Goal: Navigation & Orientation: Find specific page/section

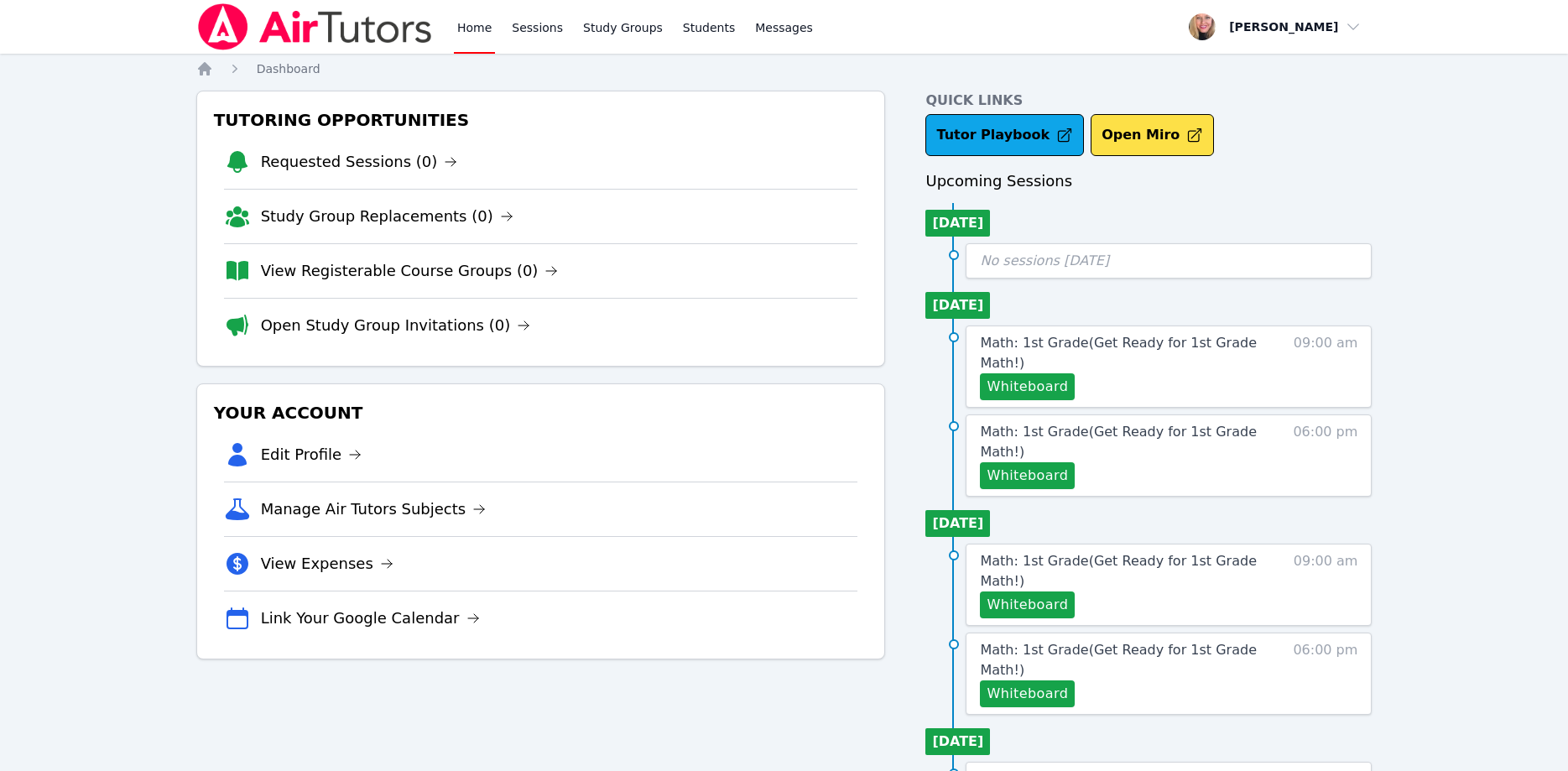
scroll to position [78, 0]
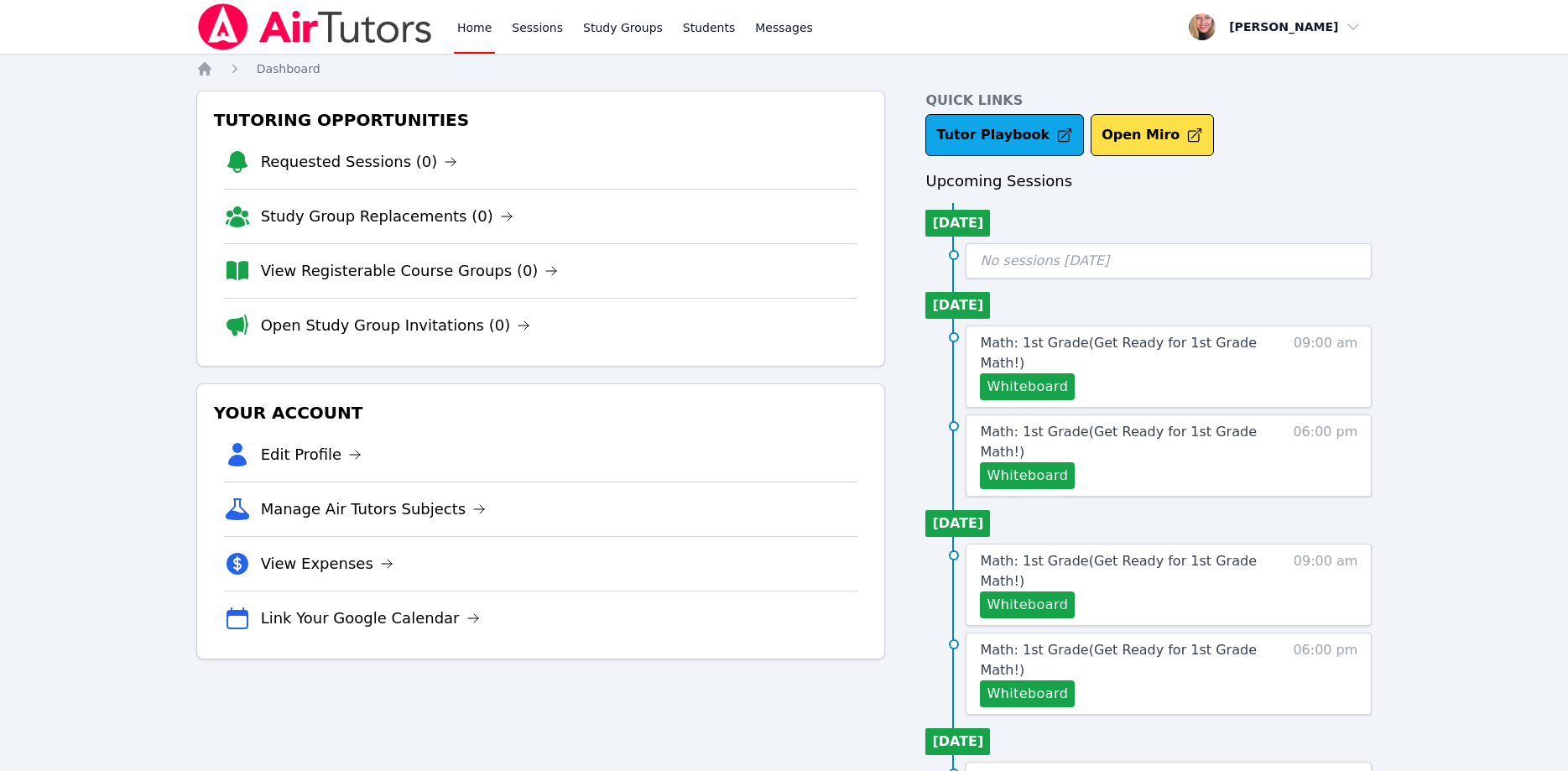
scroll to position [78, 0]
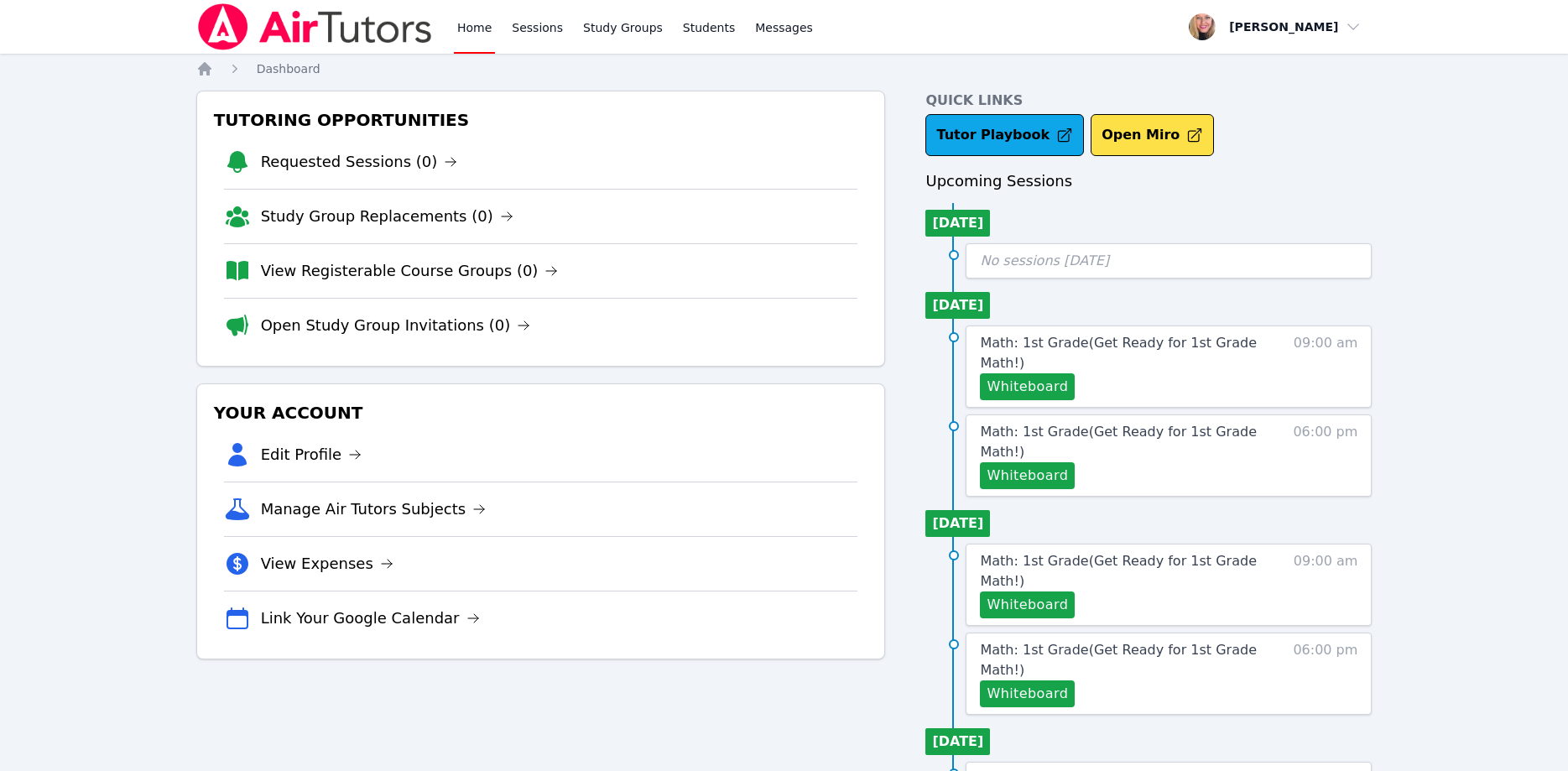
scroll to position [78, 0]
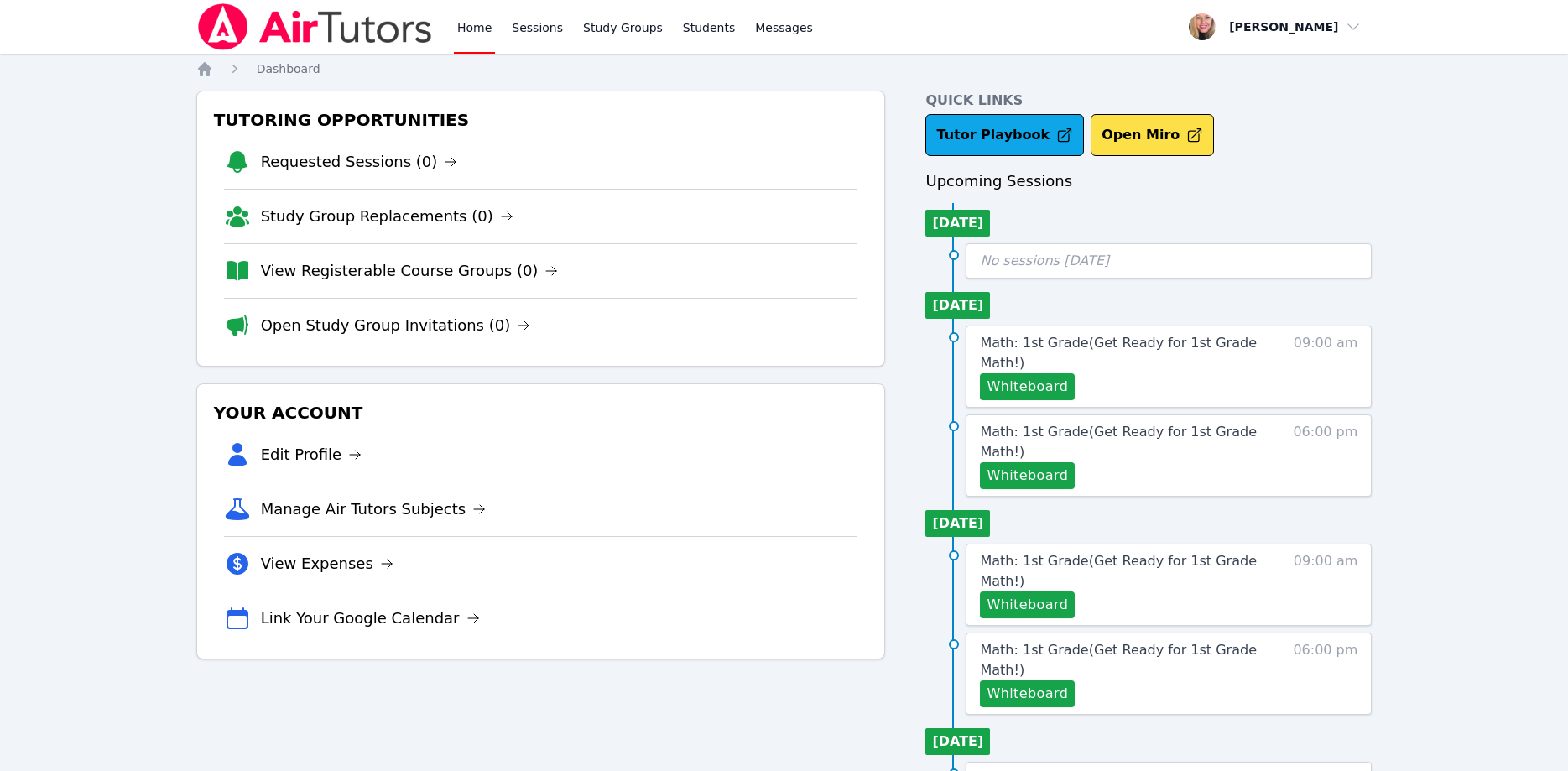
scroll to position [78, 0]
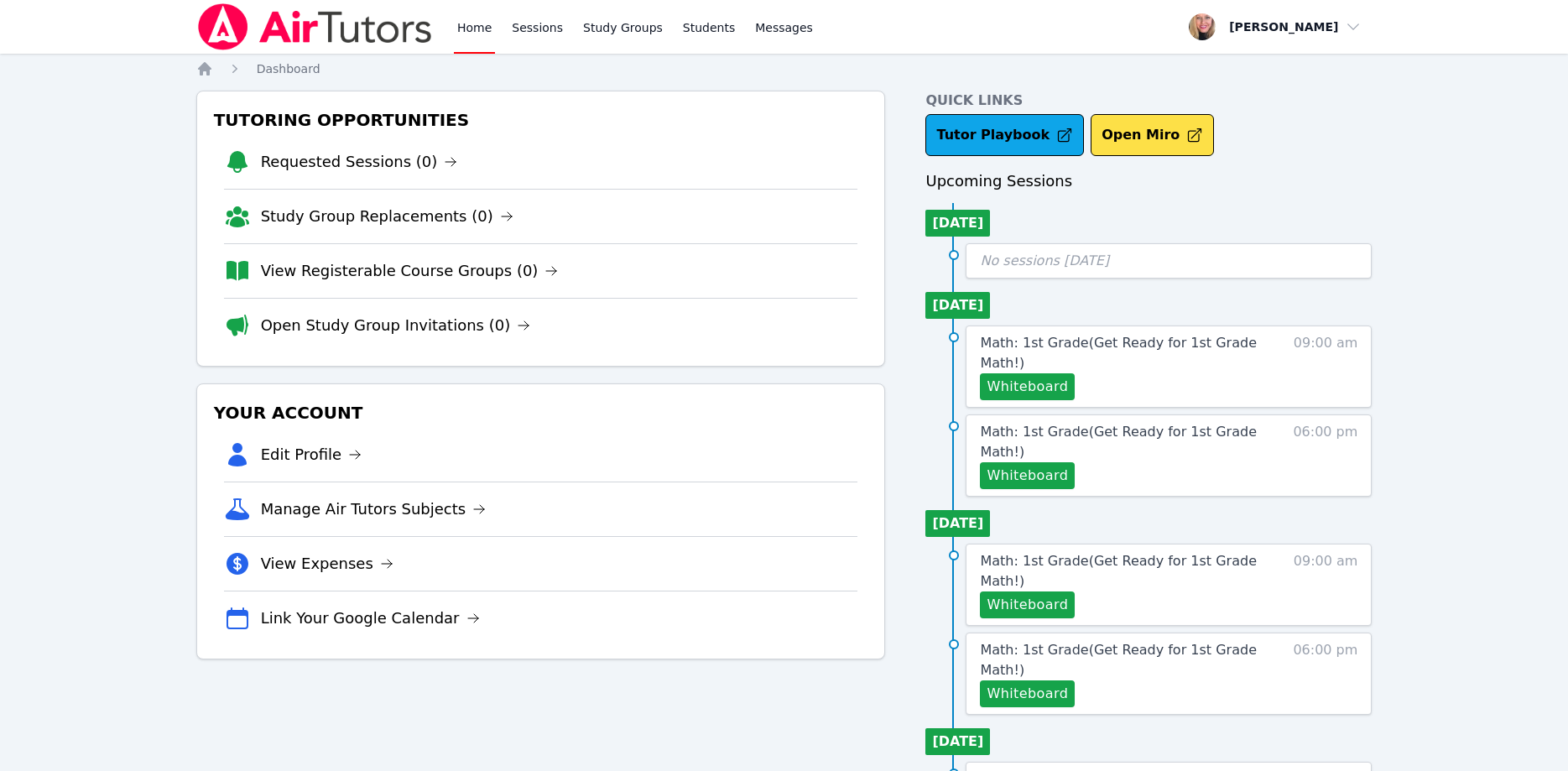
scroll to position [78, 0]
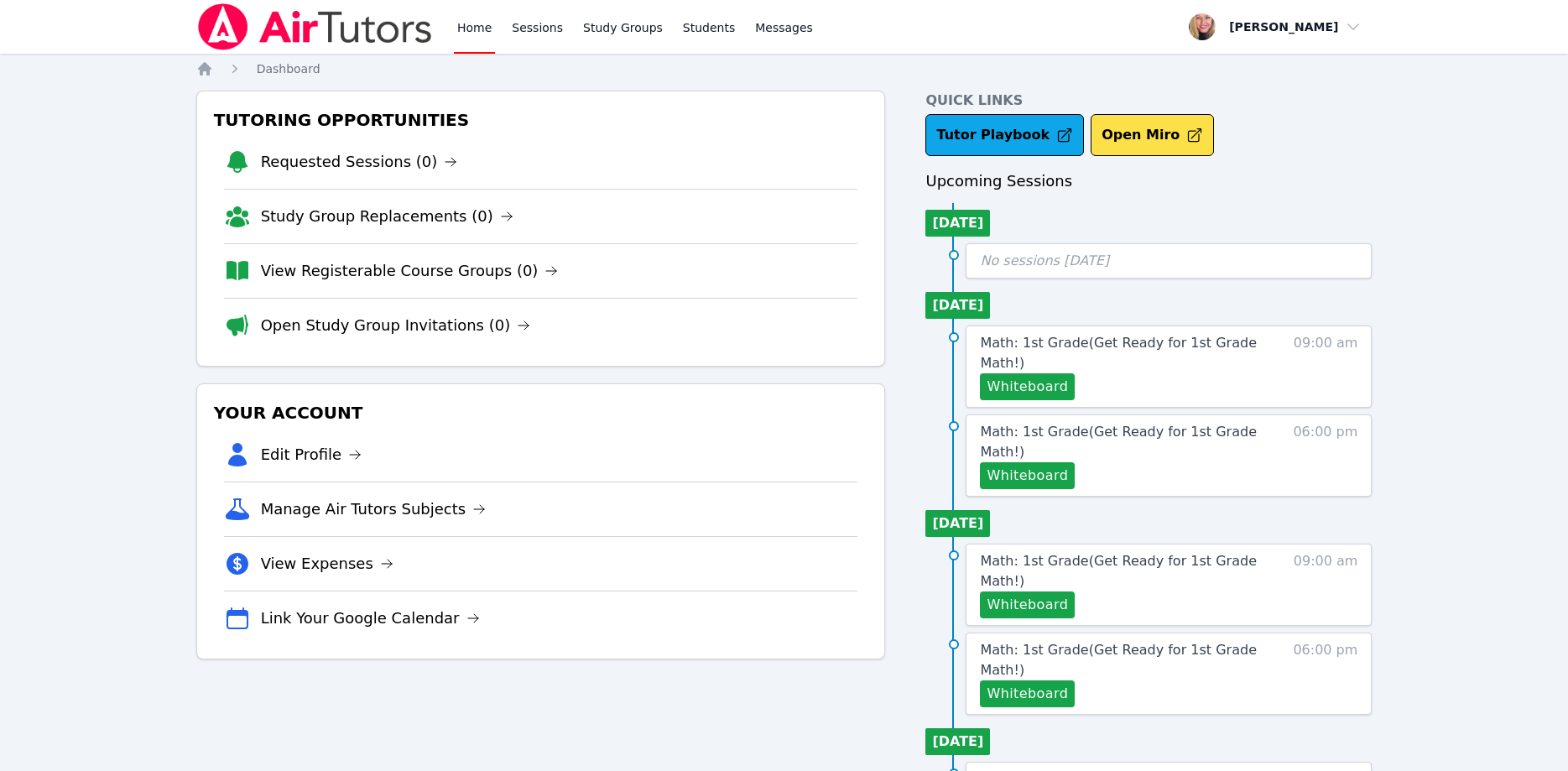
scroll to position [78, 0]
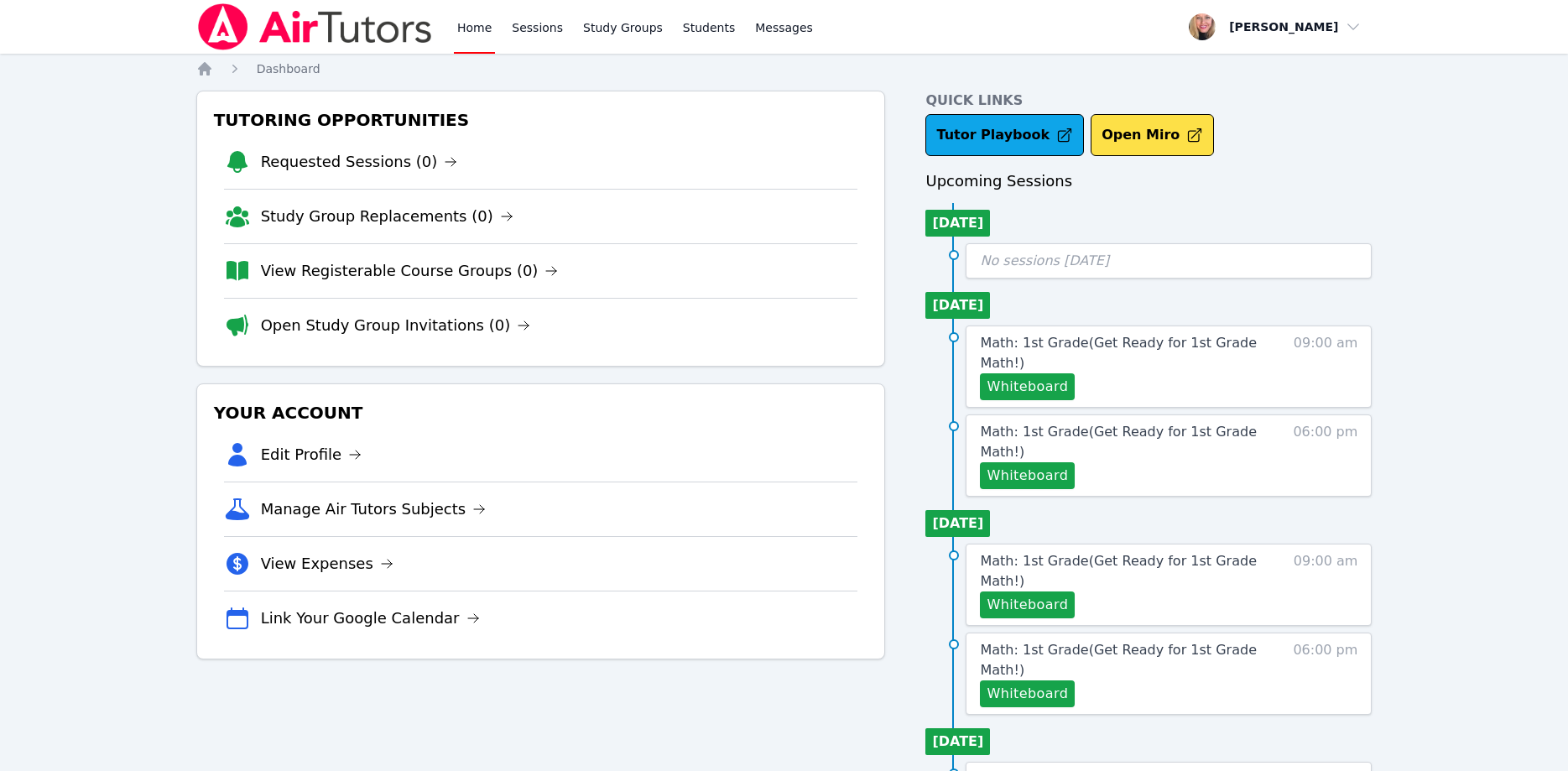
scroll to position [78, 0]
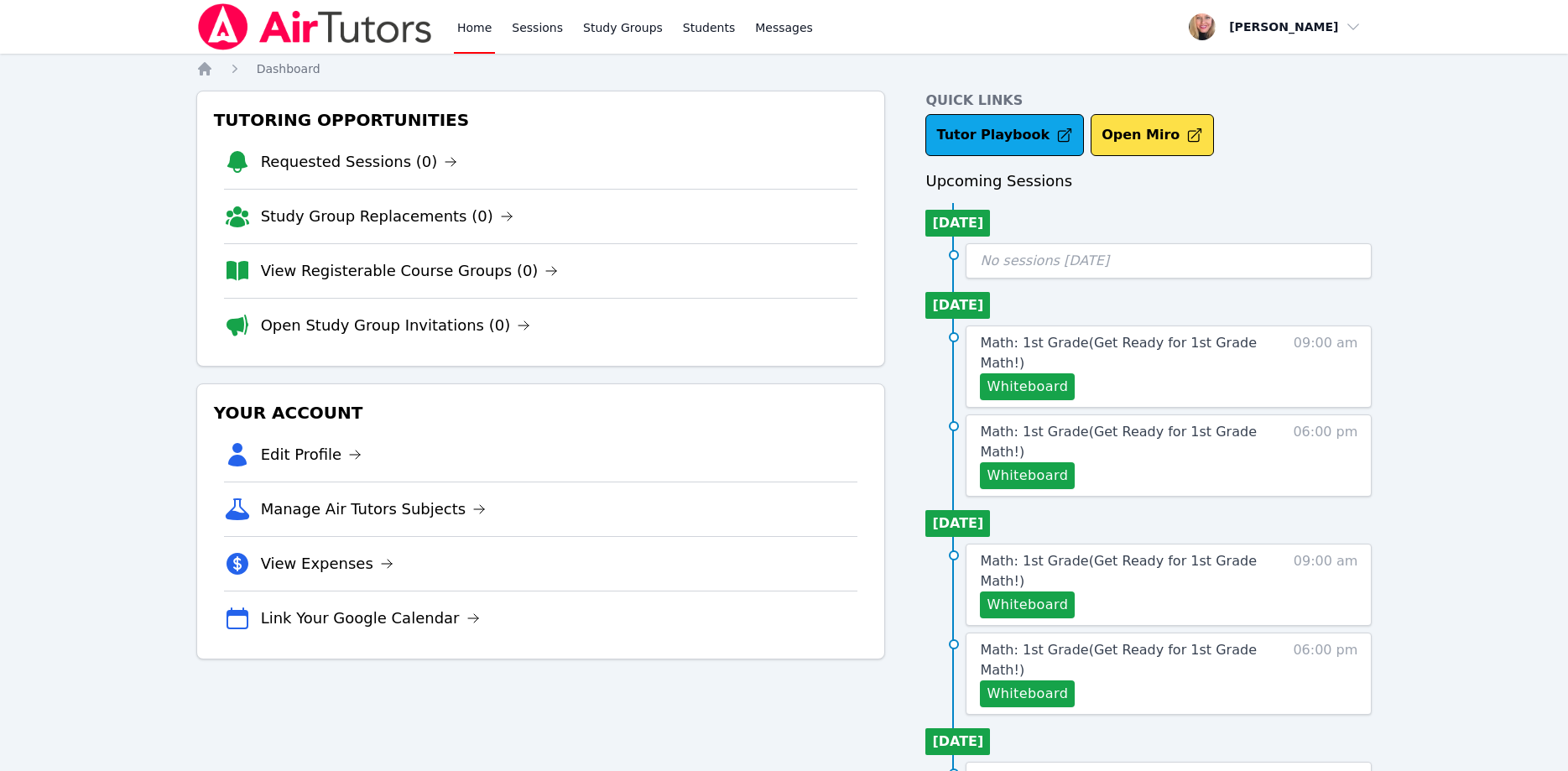
scroll to position [78, 0]
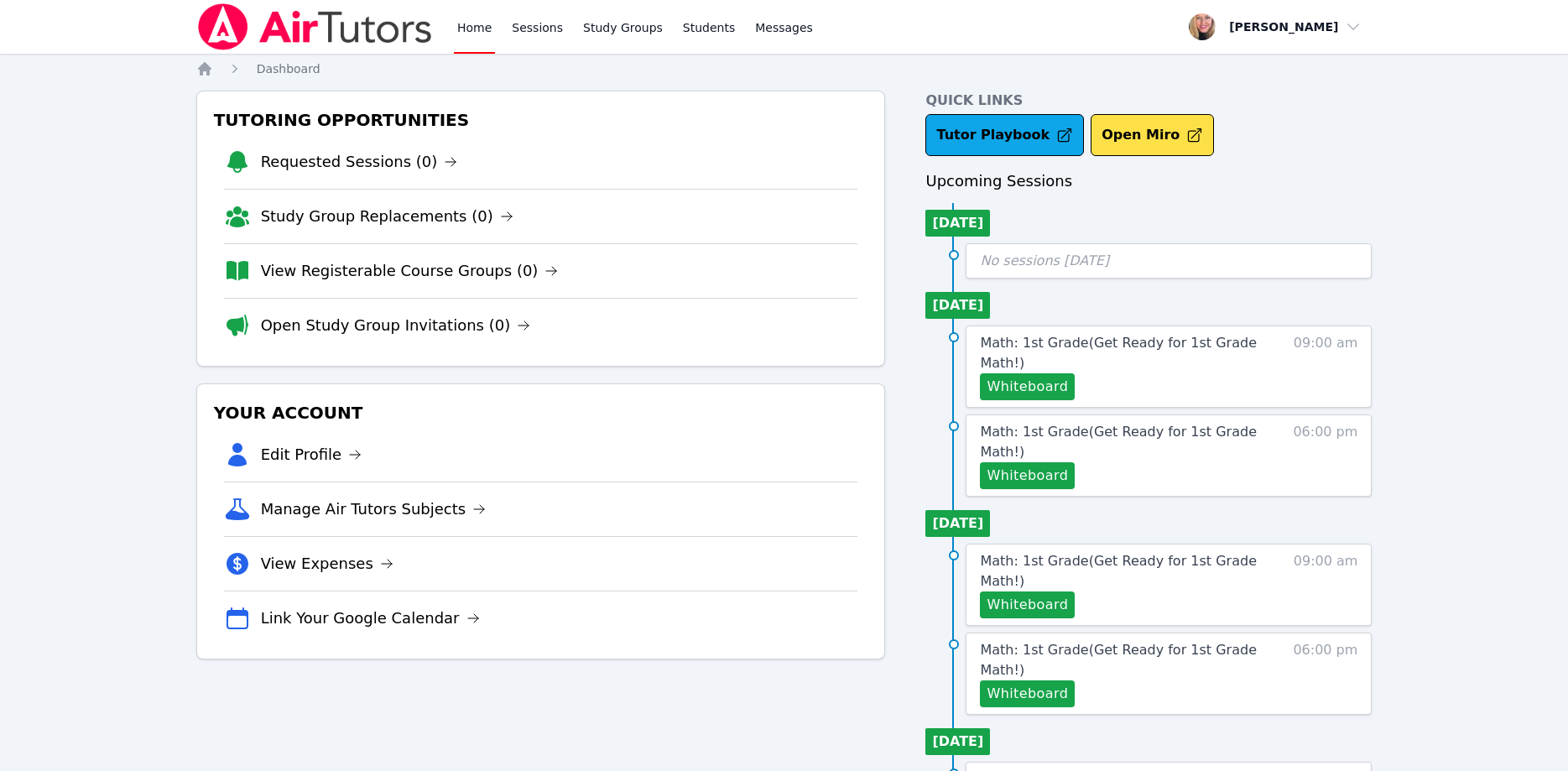
scroll to position [78, 0]
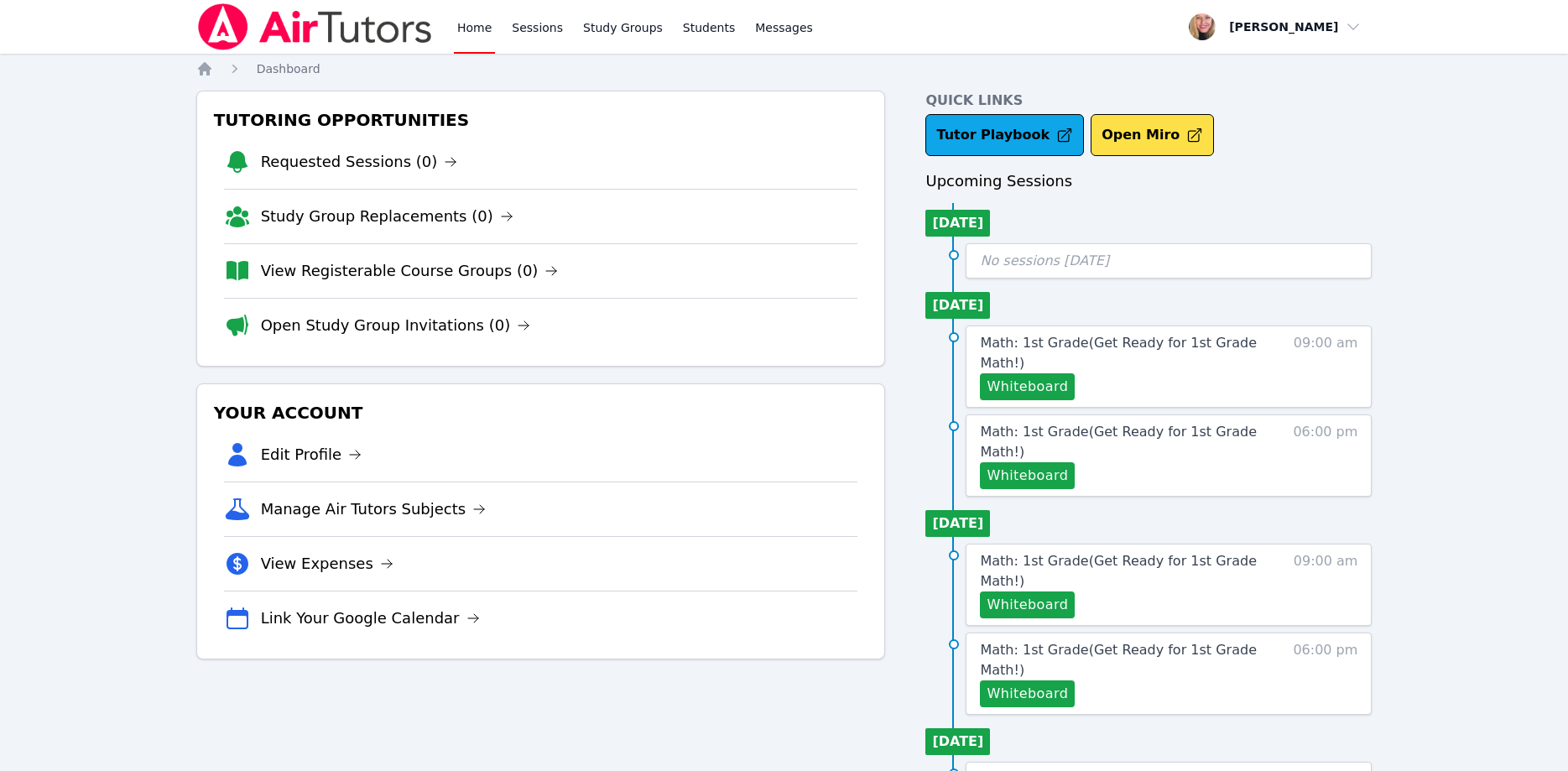
scroll to position [78, 0]
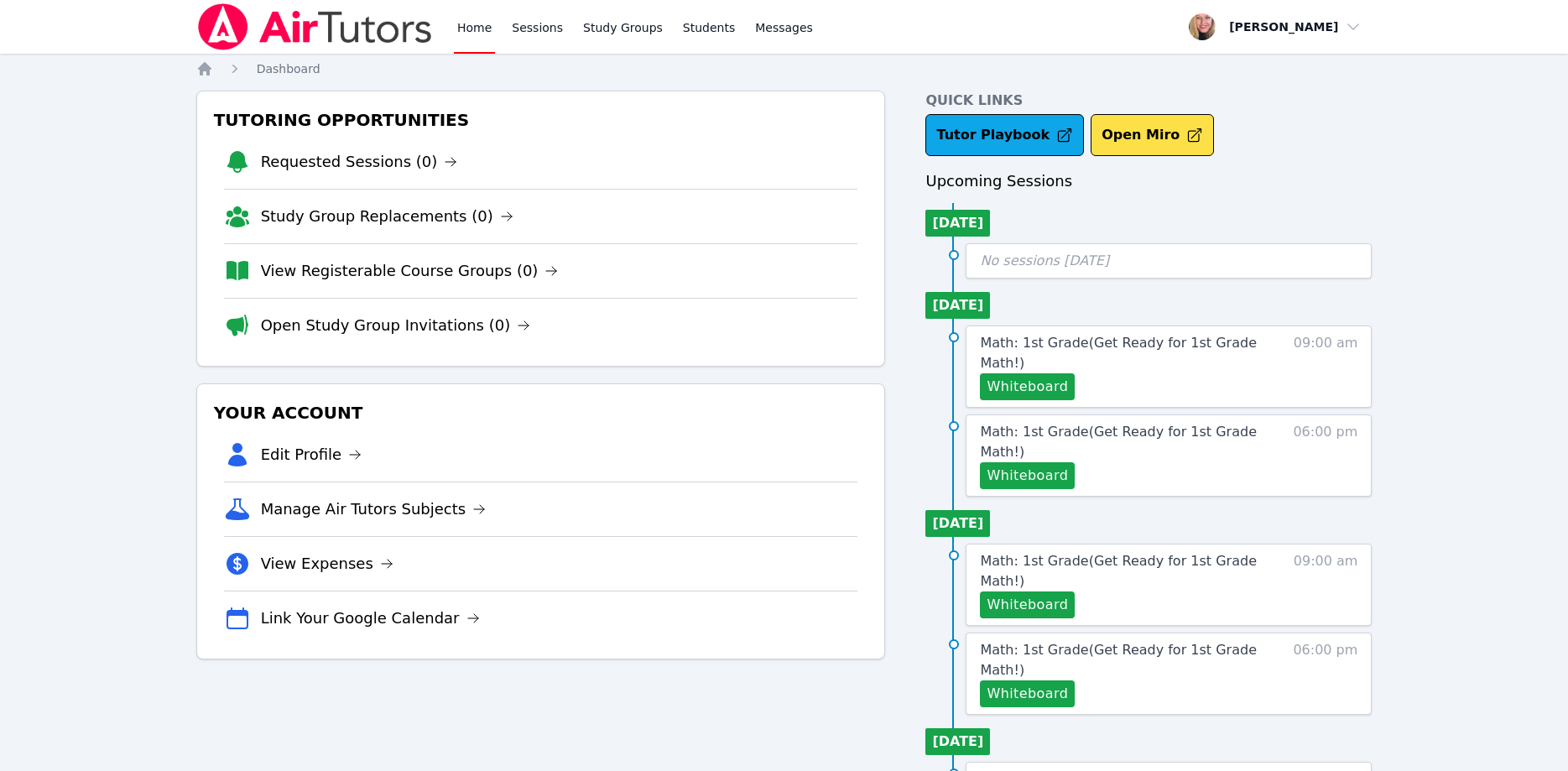
scroll to position [78, 0]
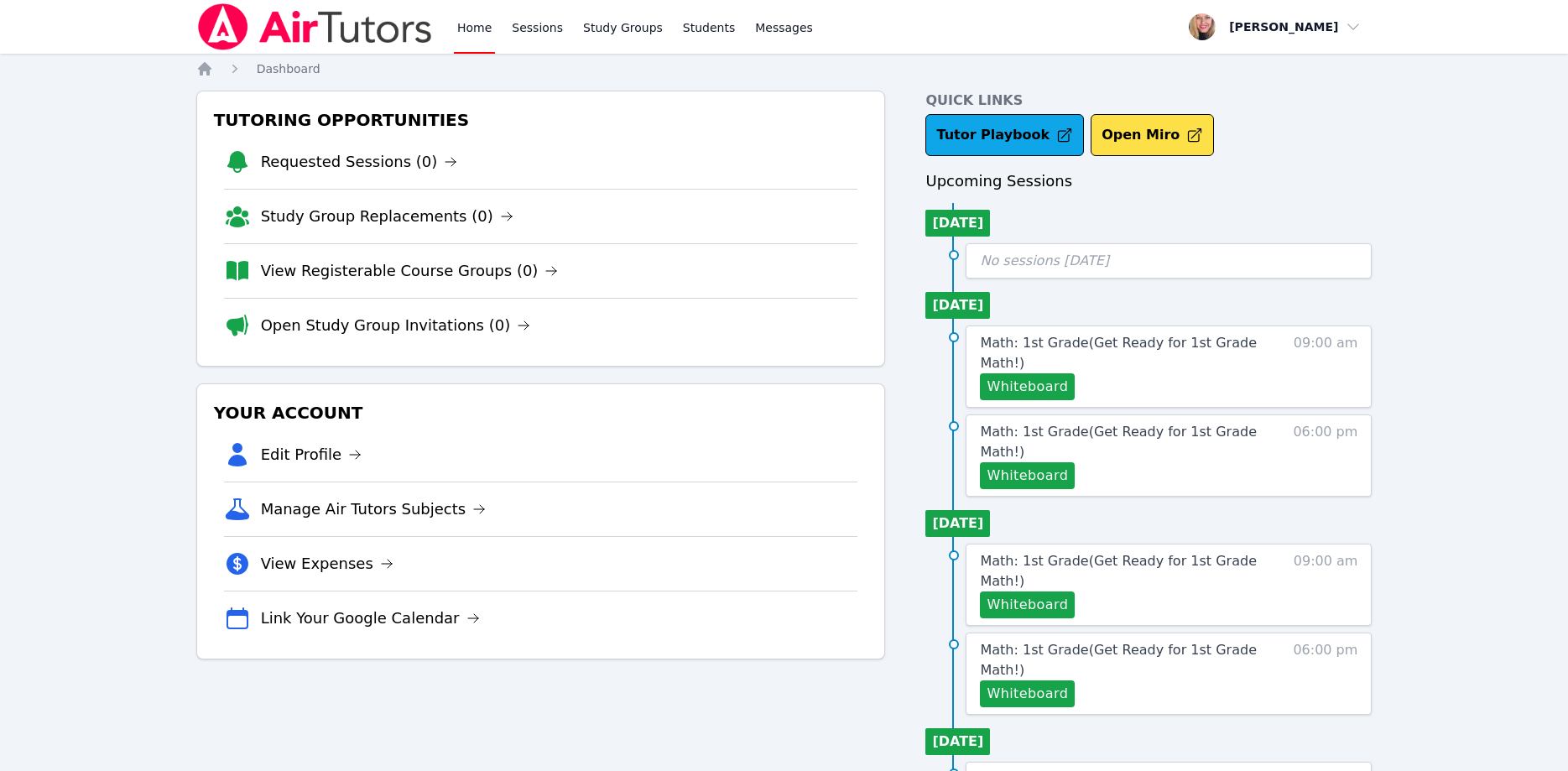
scroll to position [78, 0]
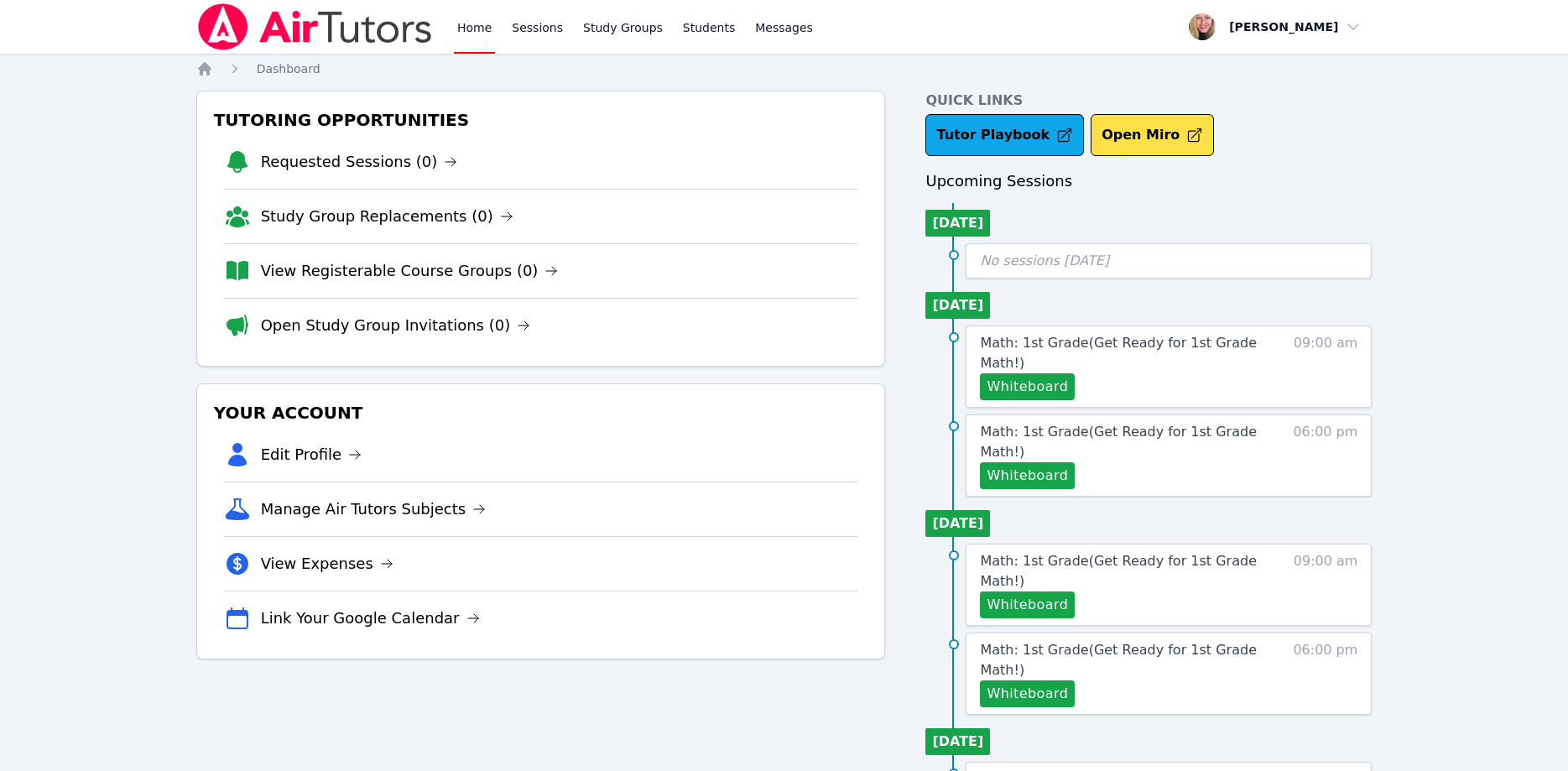
scroll to position [78, 0]
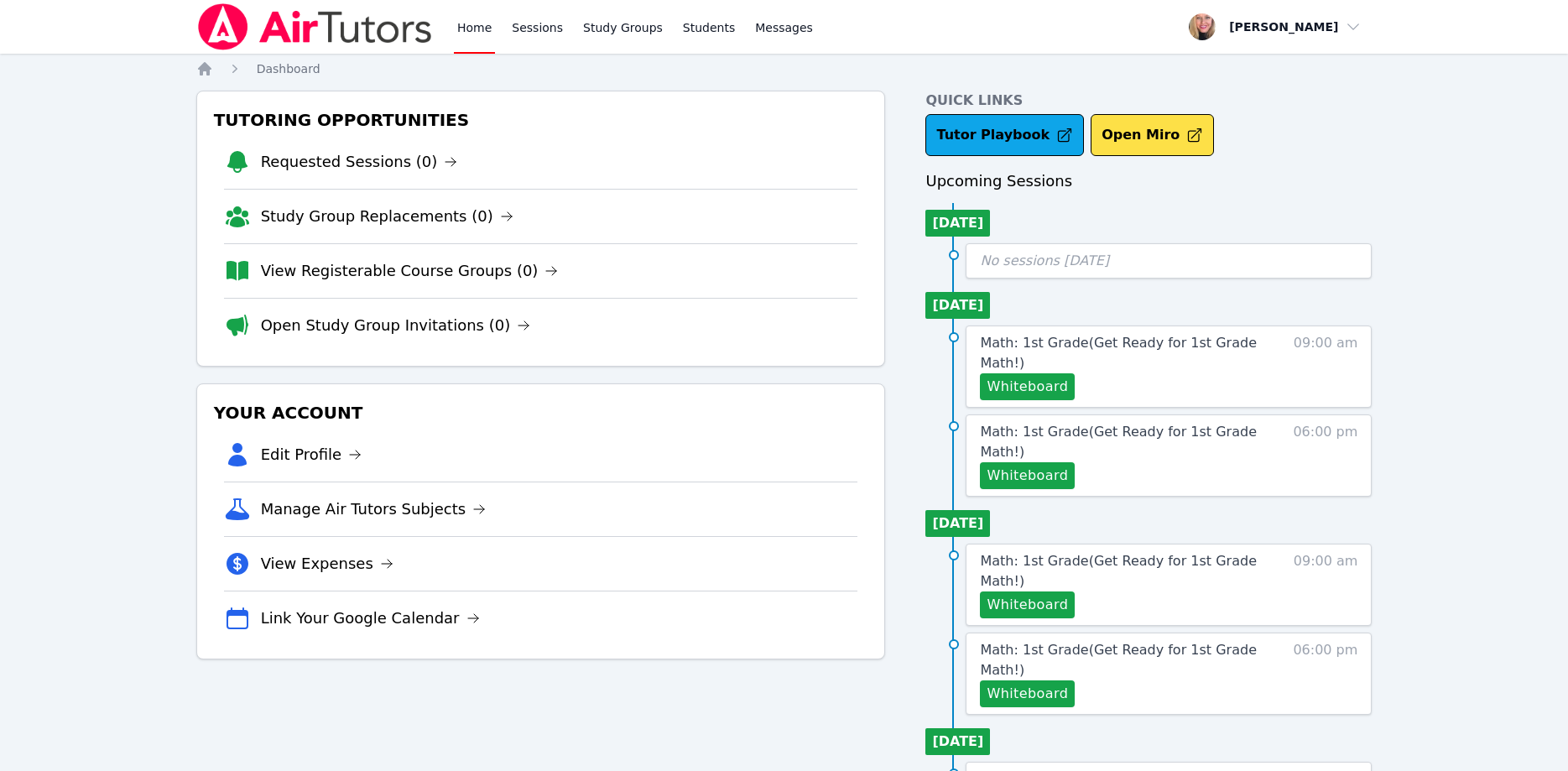
scroll to position [78, 0]
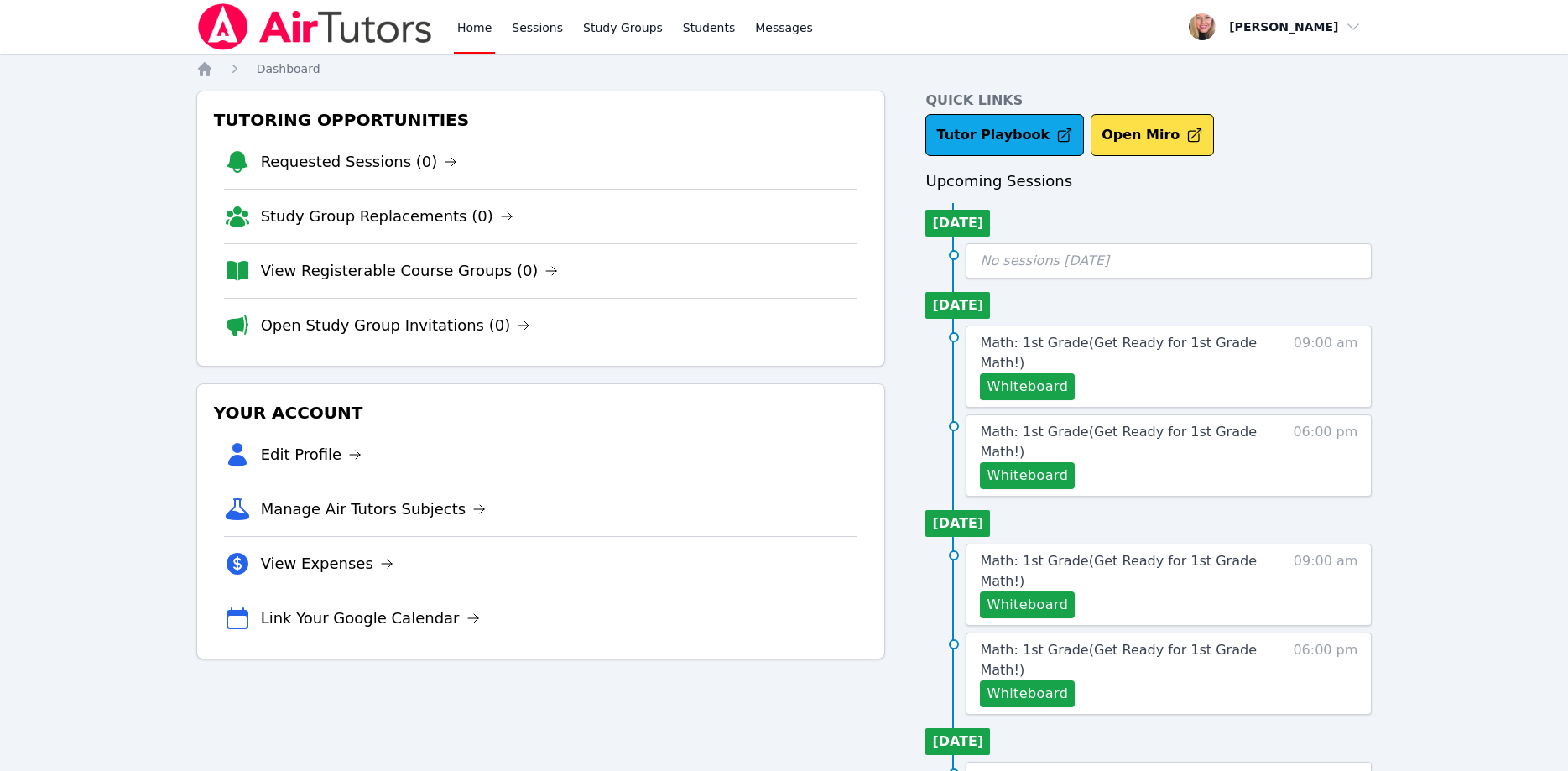
scroll to position [78, 0]
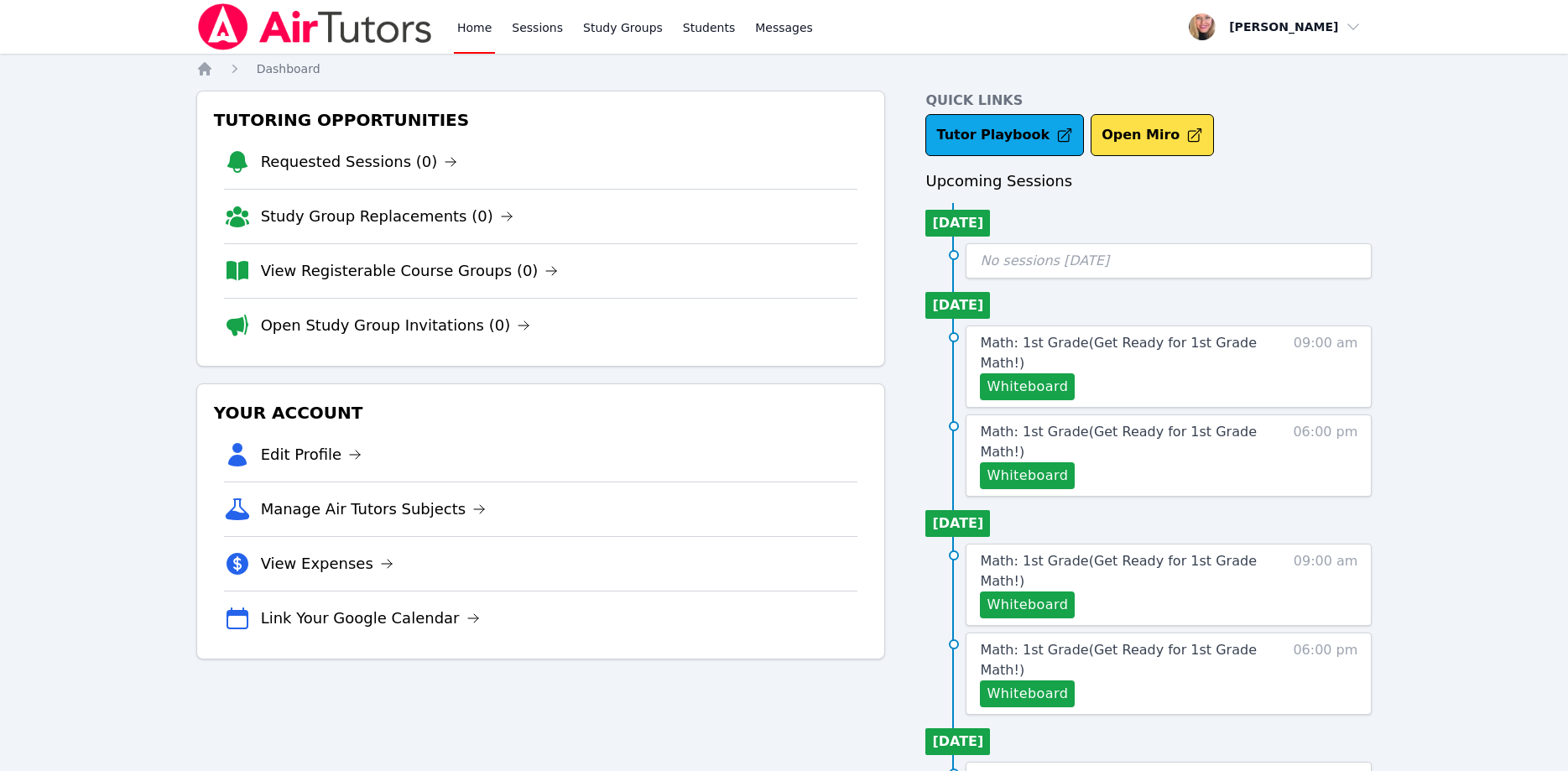
scroll to position [78, 0]
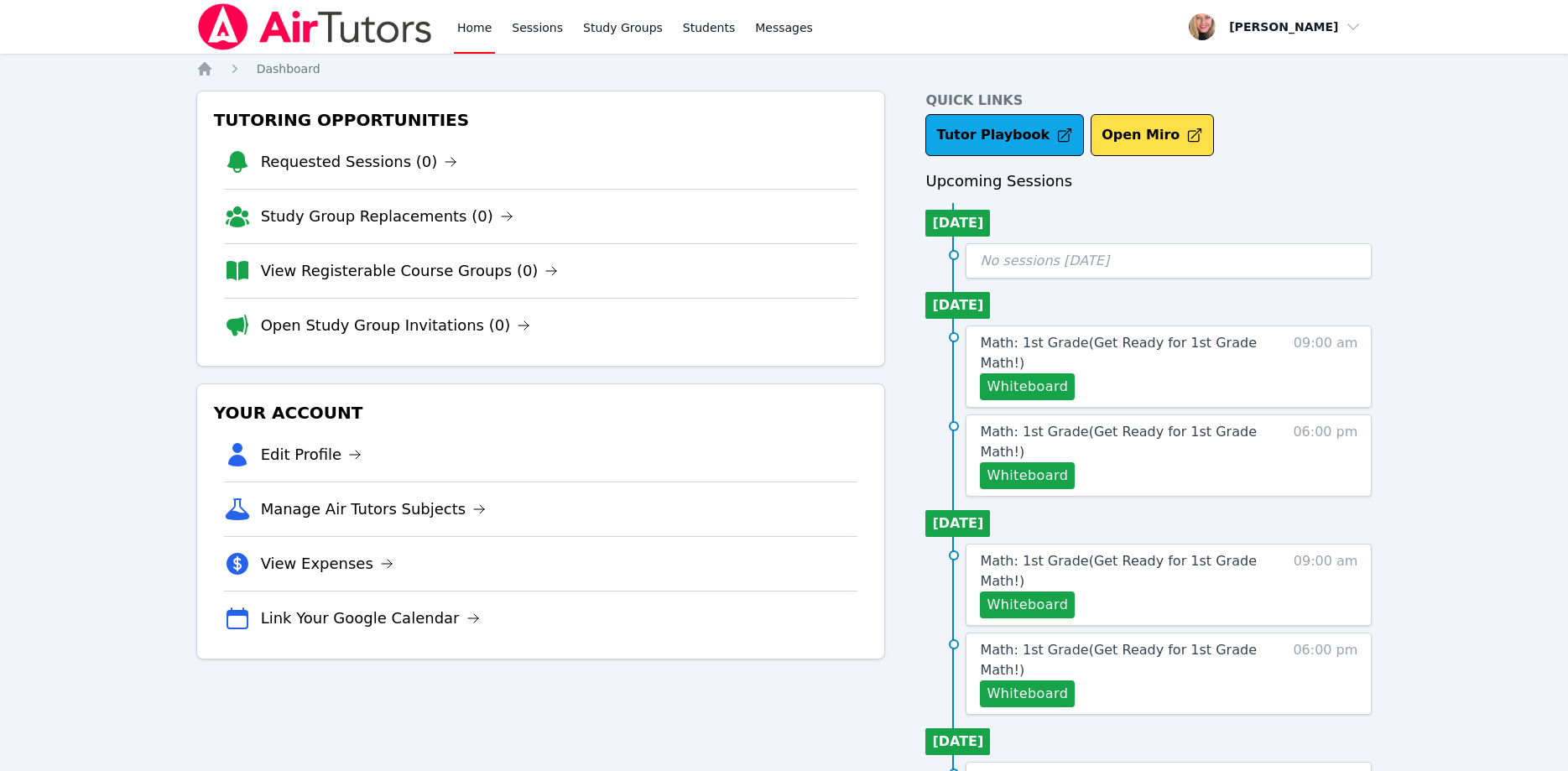
scroll to position [78, 0]
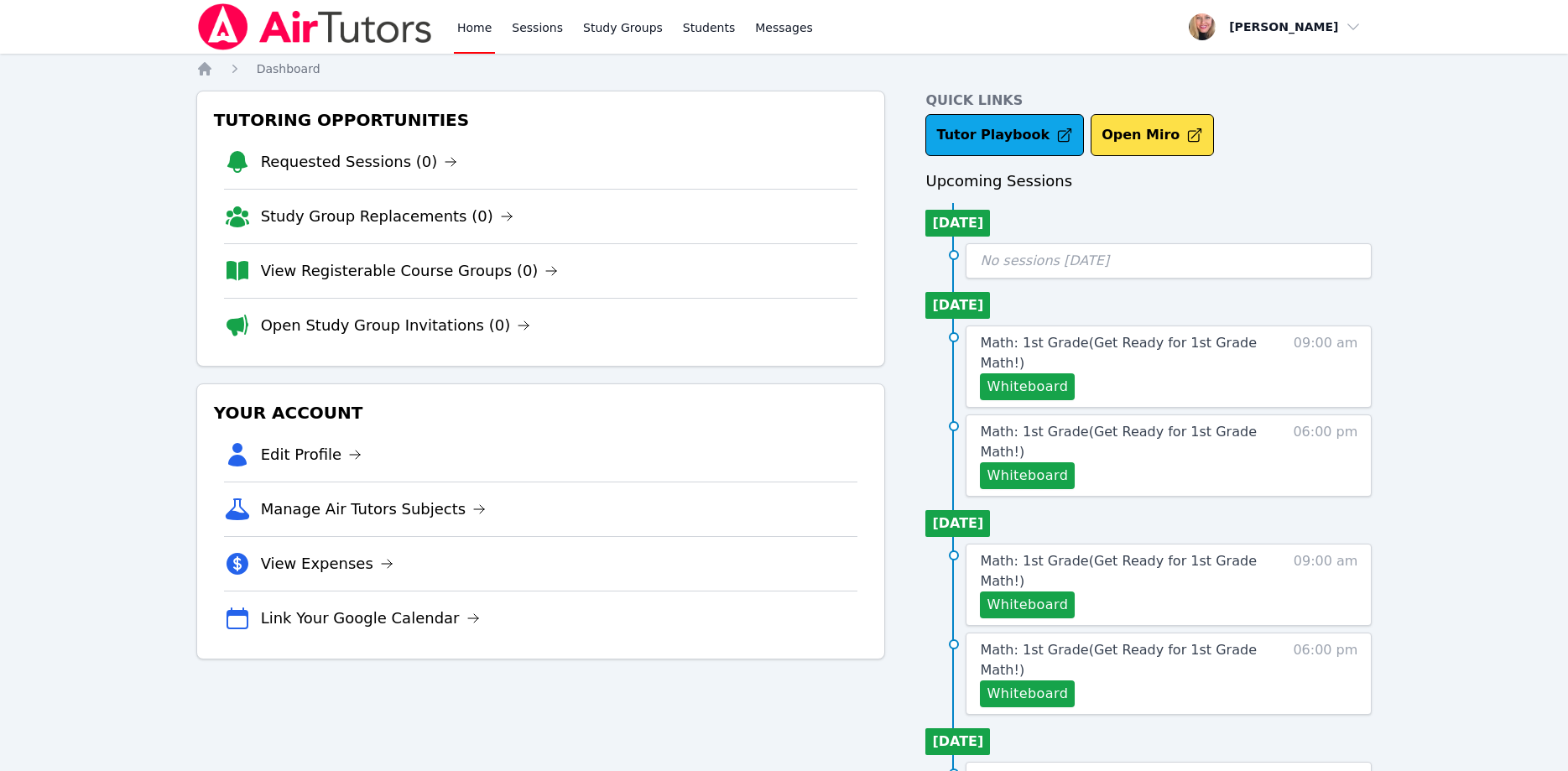
scroll to position [78, 0]
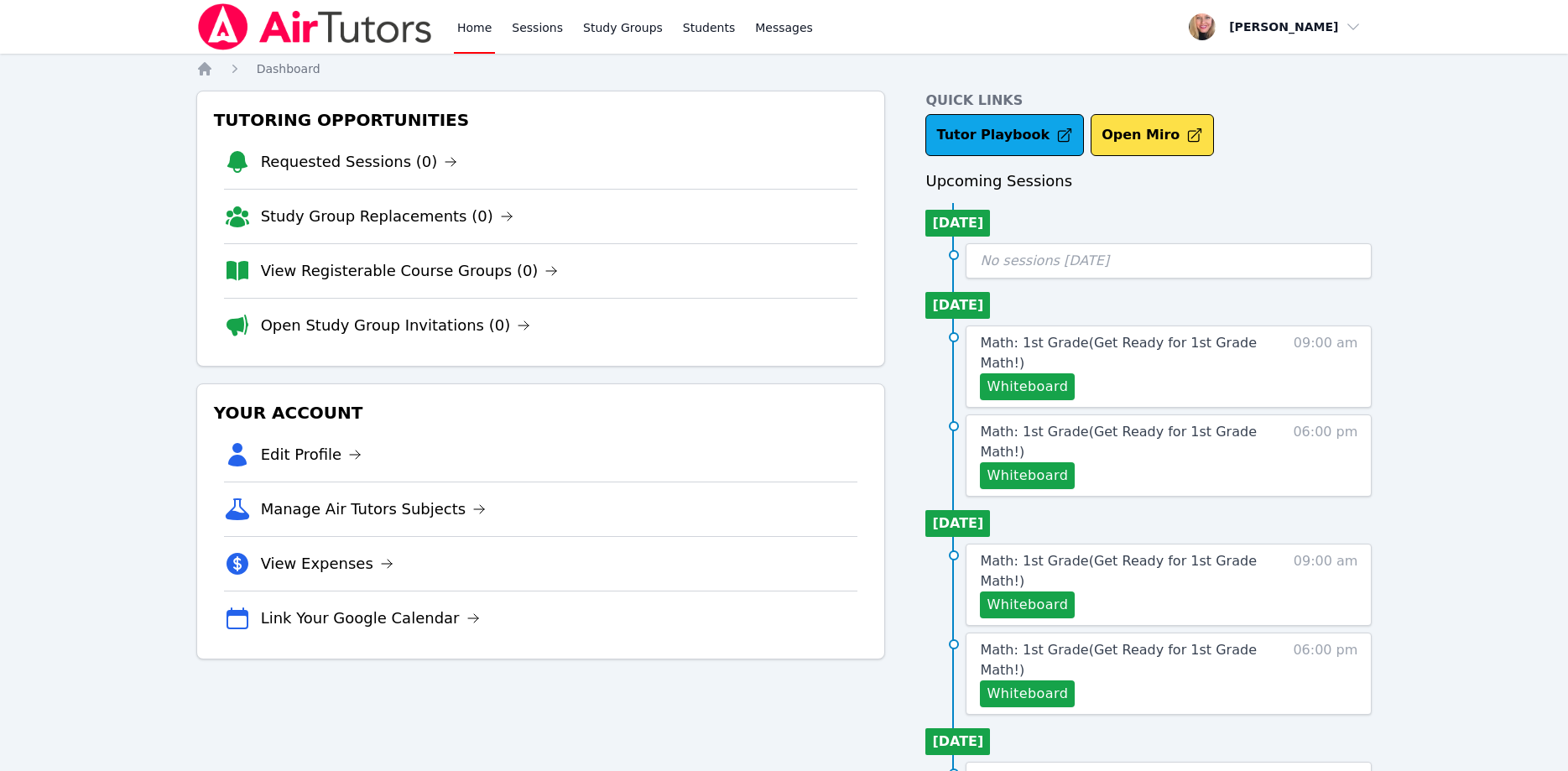
scroll to position [78, 0]
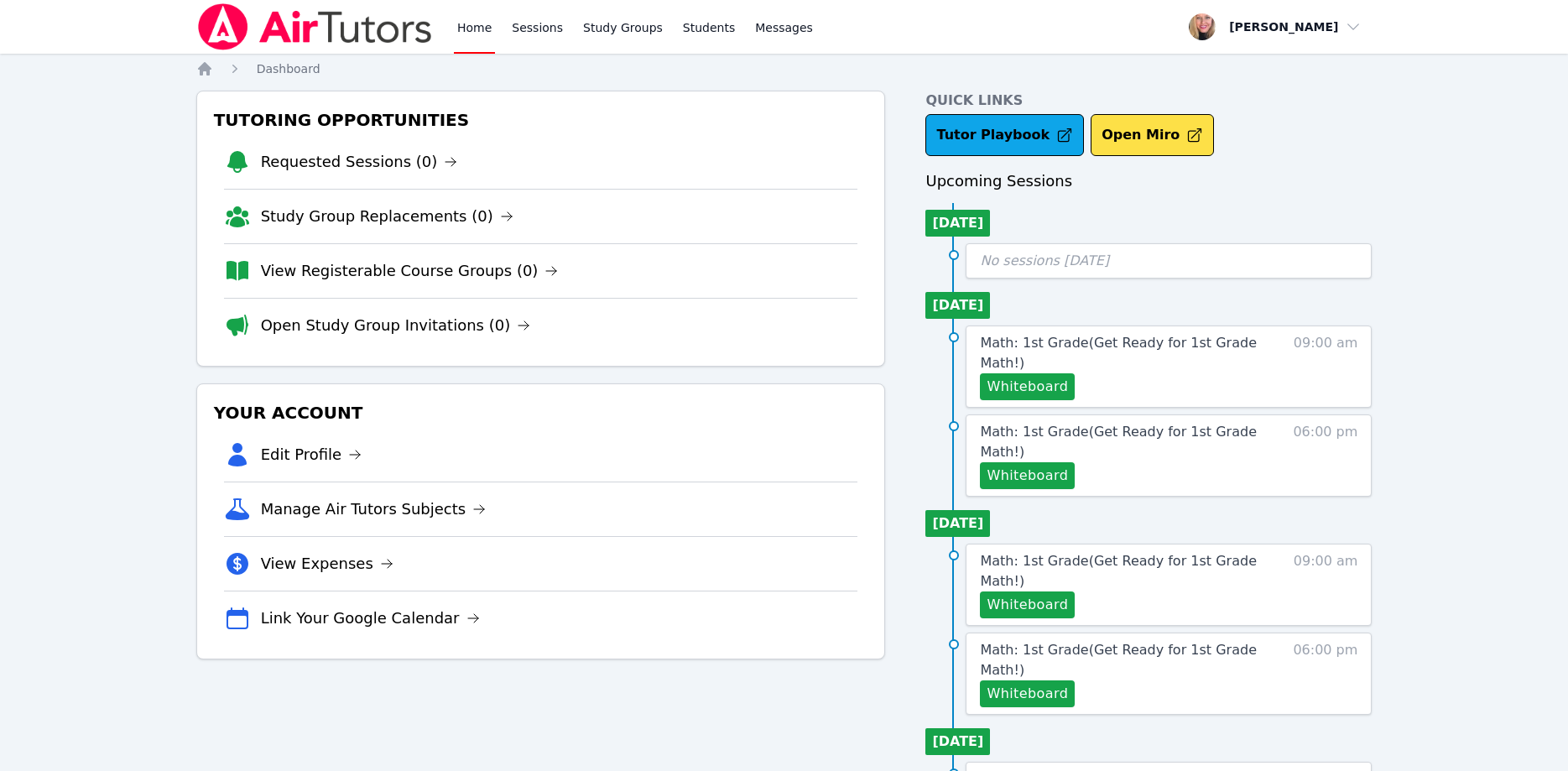
scroll to position [78, 0]
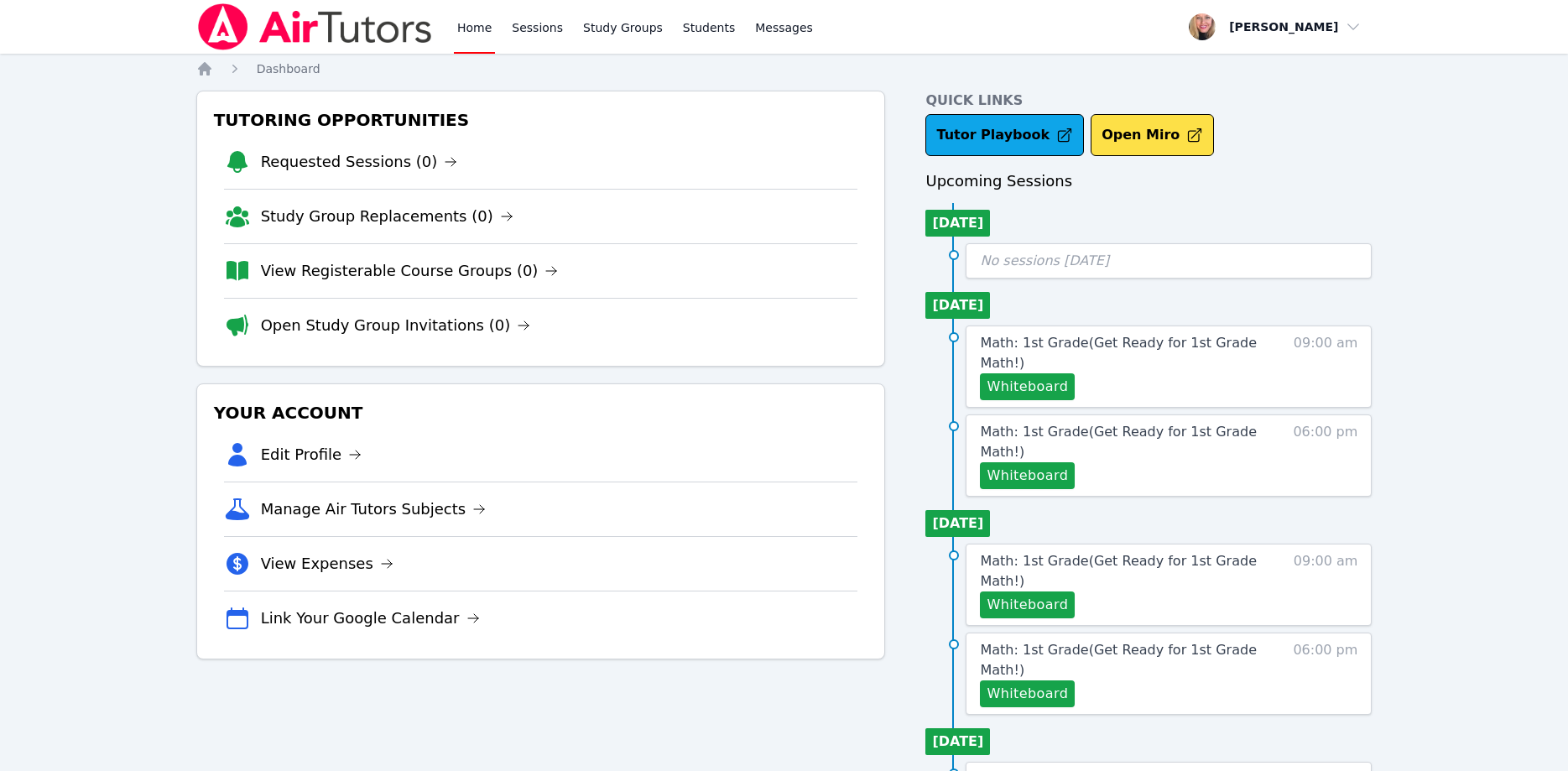
scroll to position [78, 0]
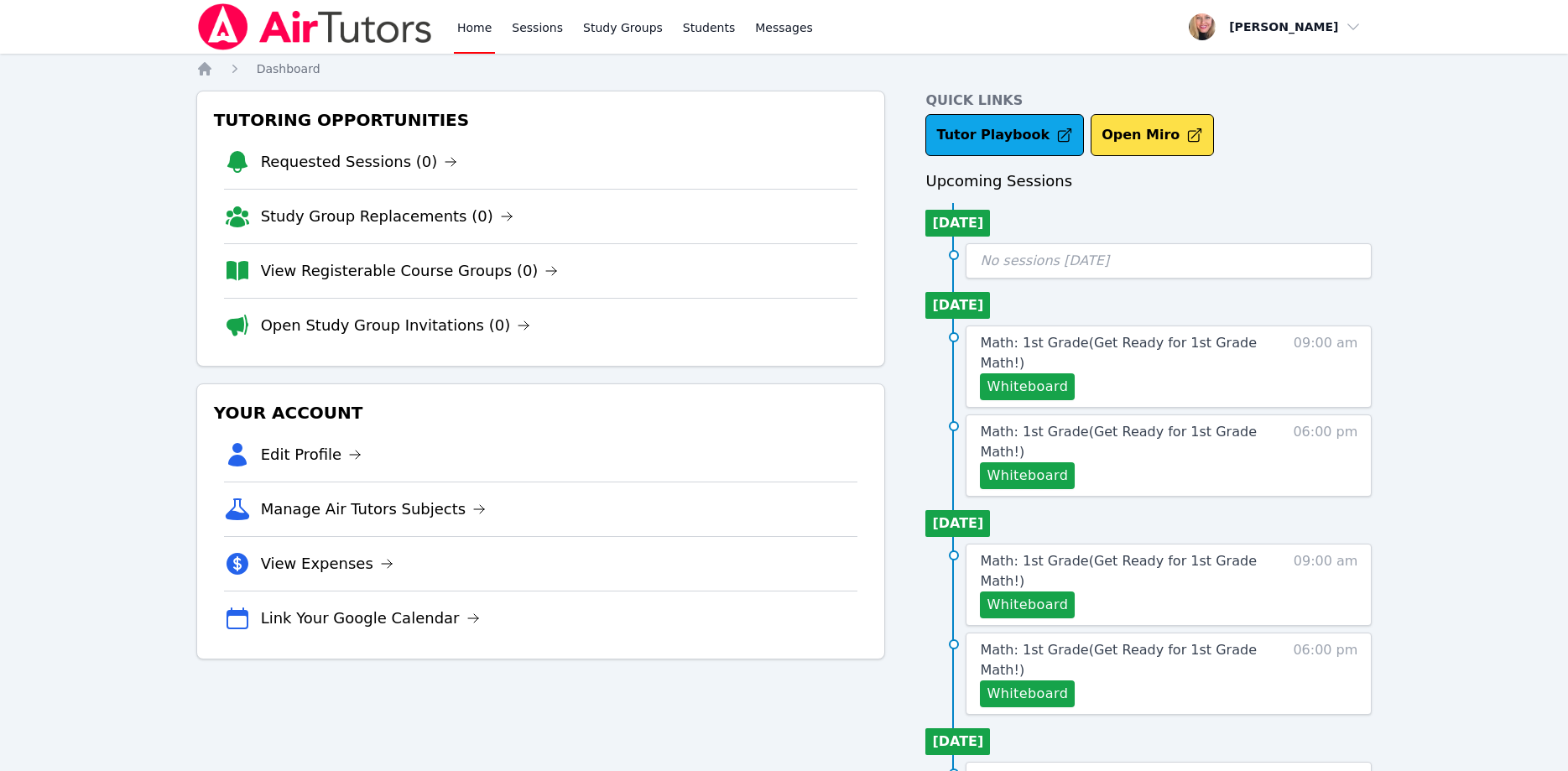
scroll to position [78, 0]
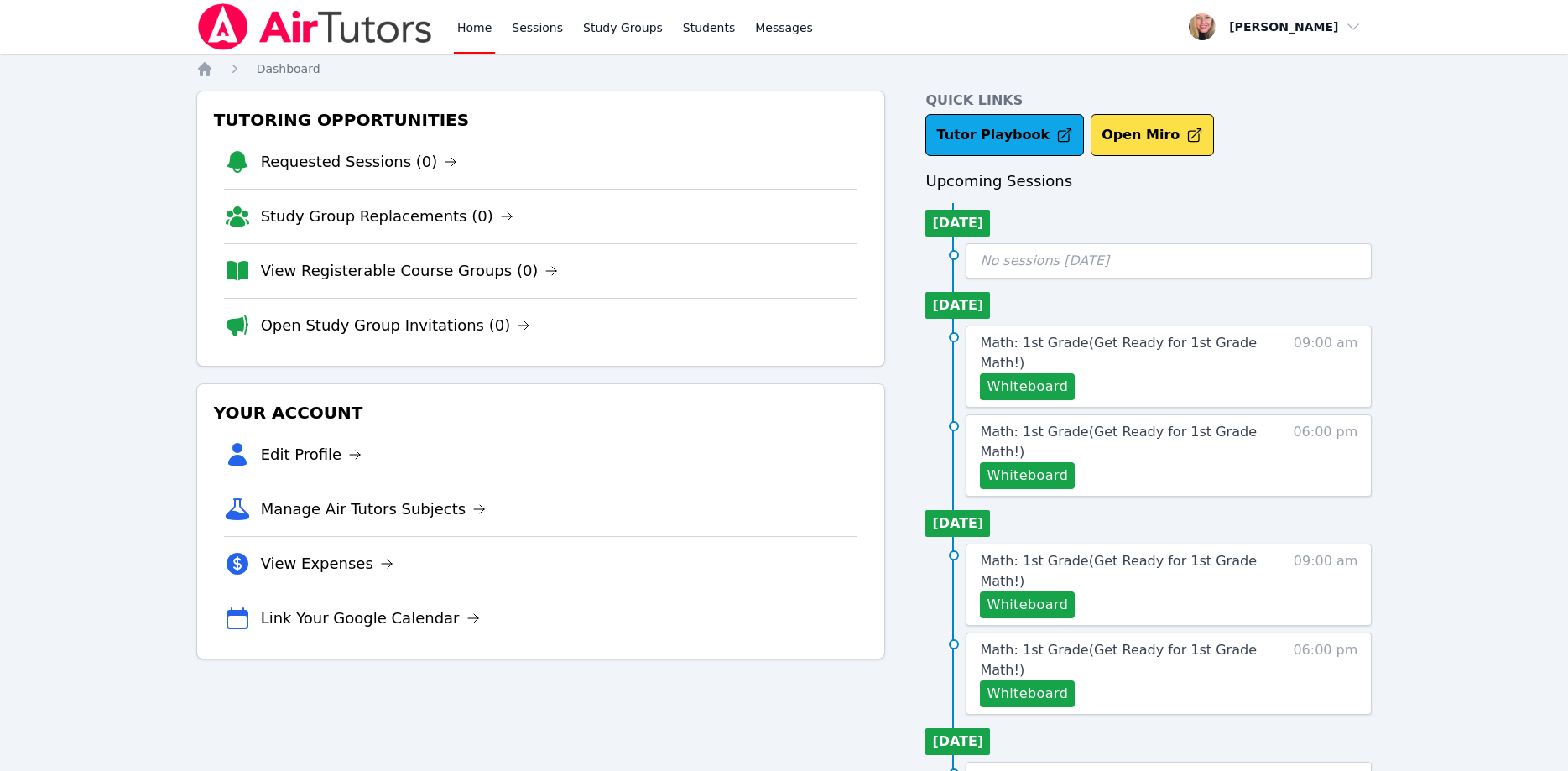
scroll to position [78, 0]
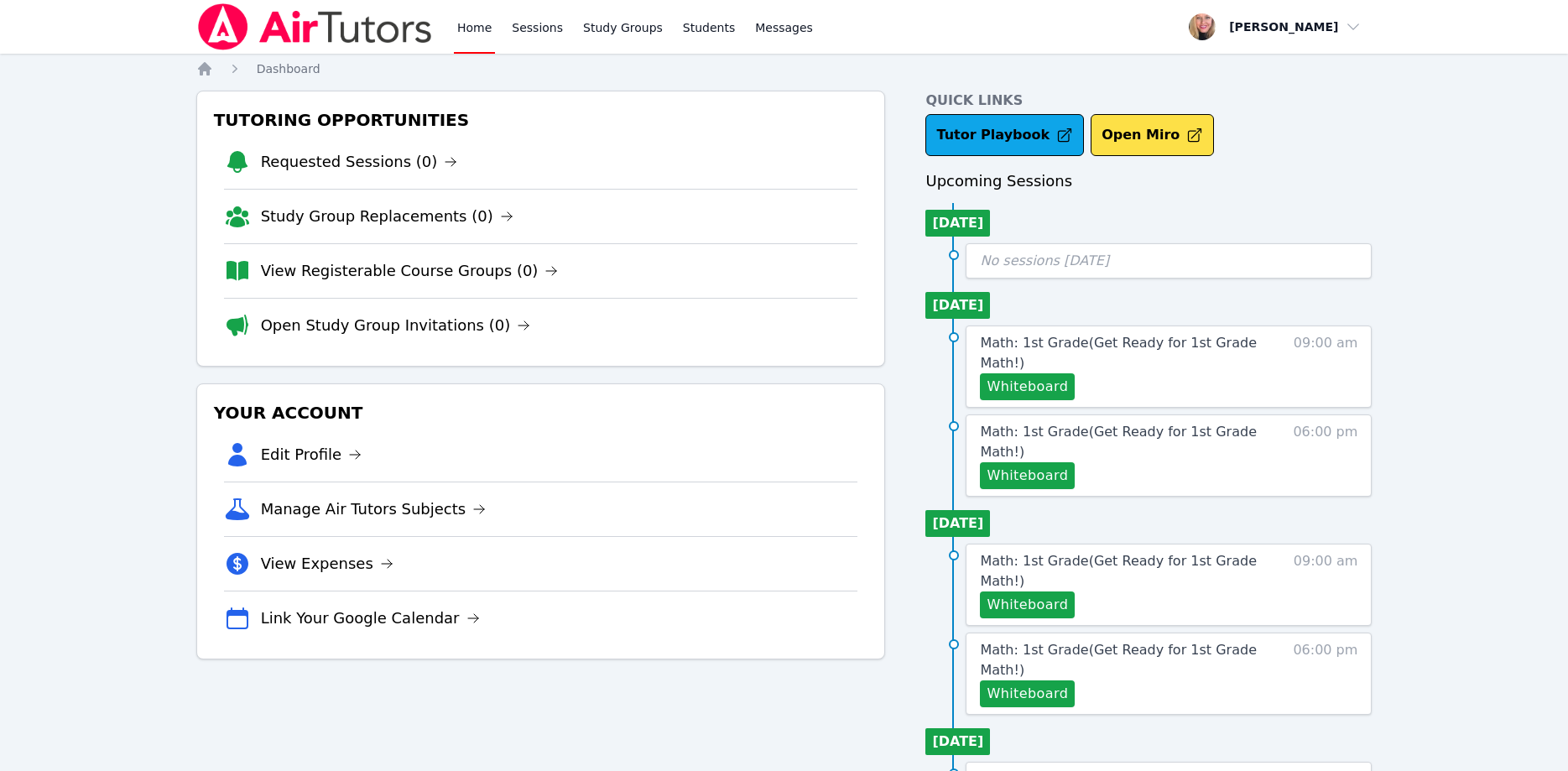
scroll to position [78, 0]
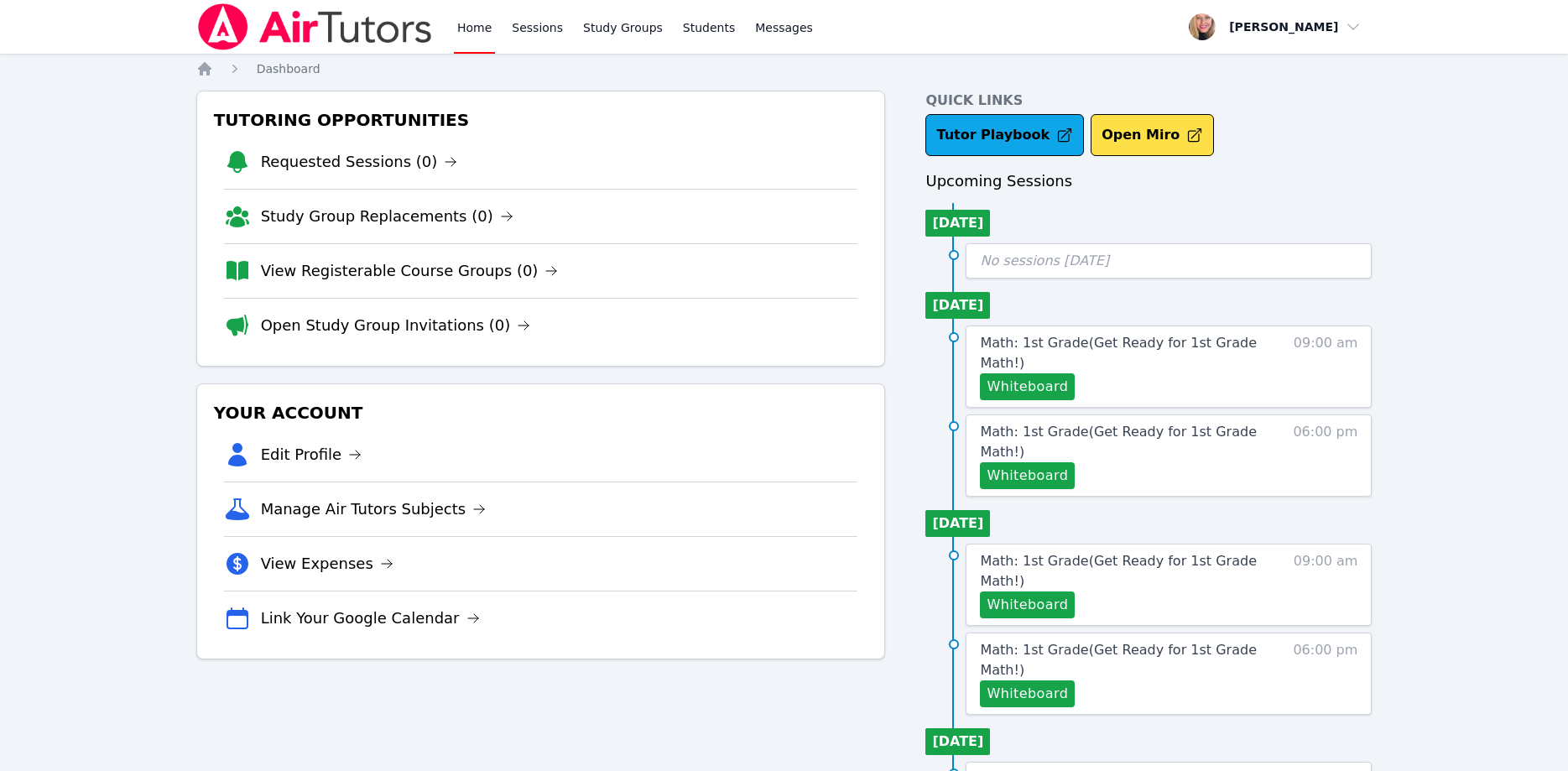
scroll to position [78, 0]
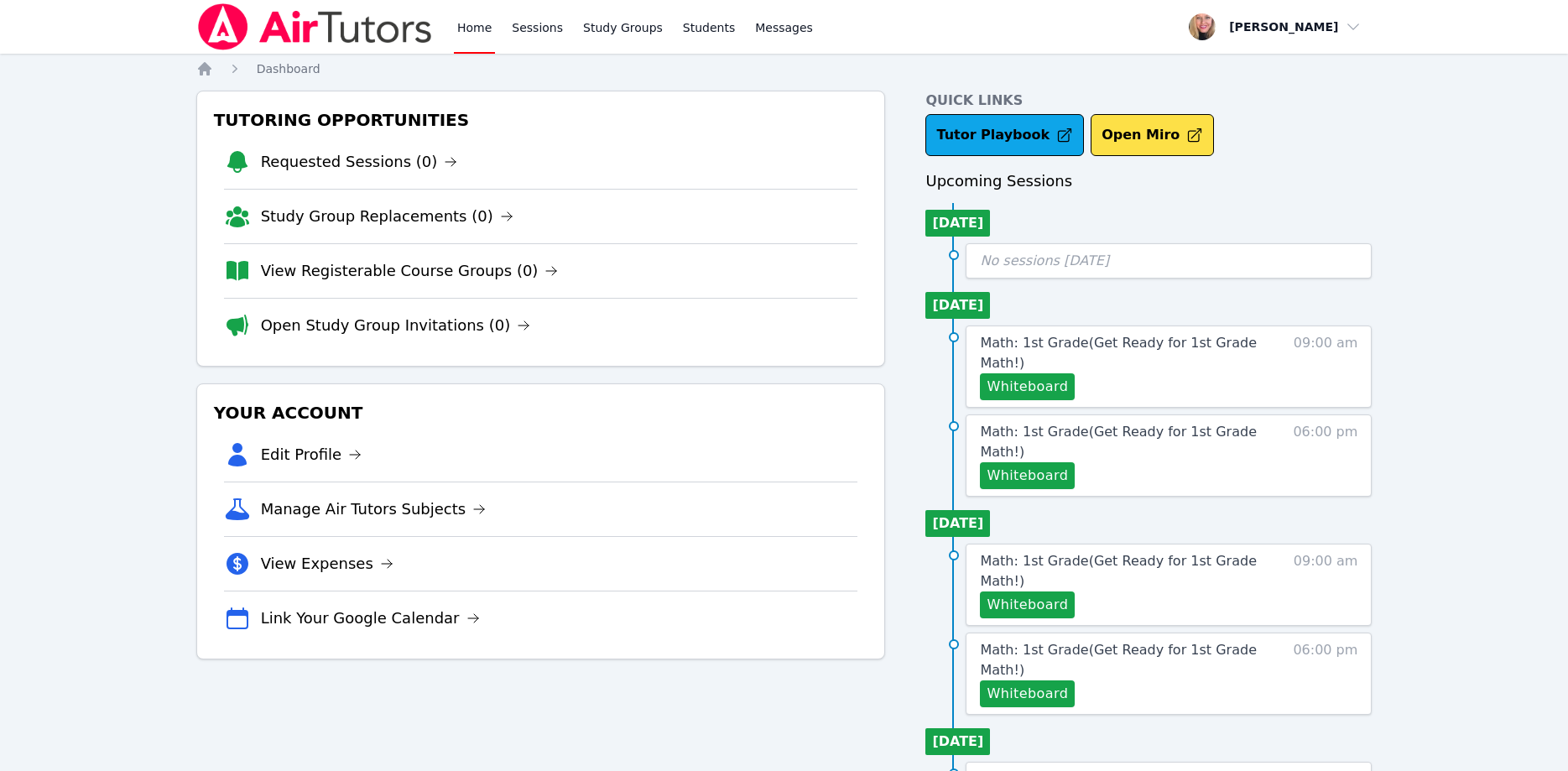
scroll to position [78, 0]
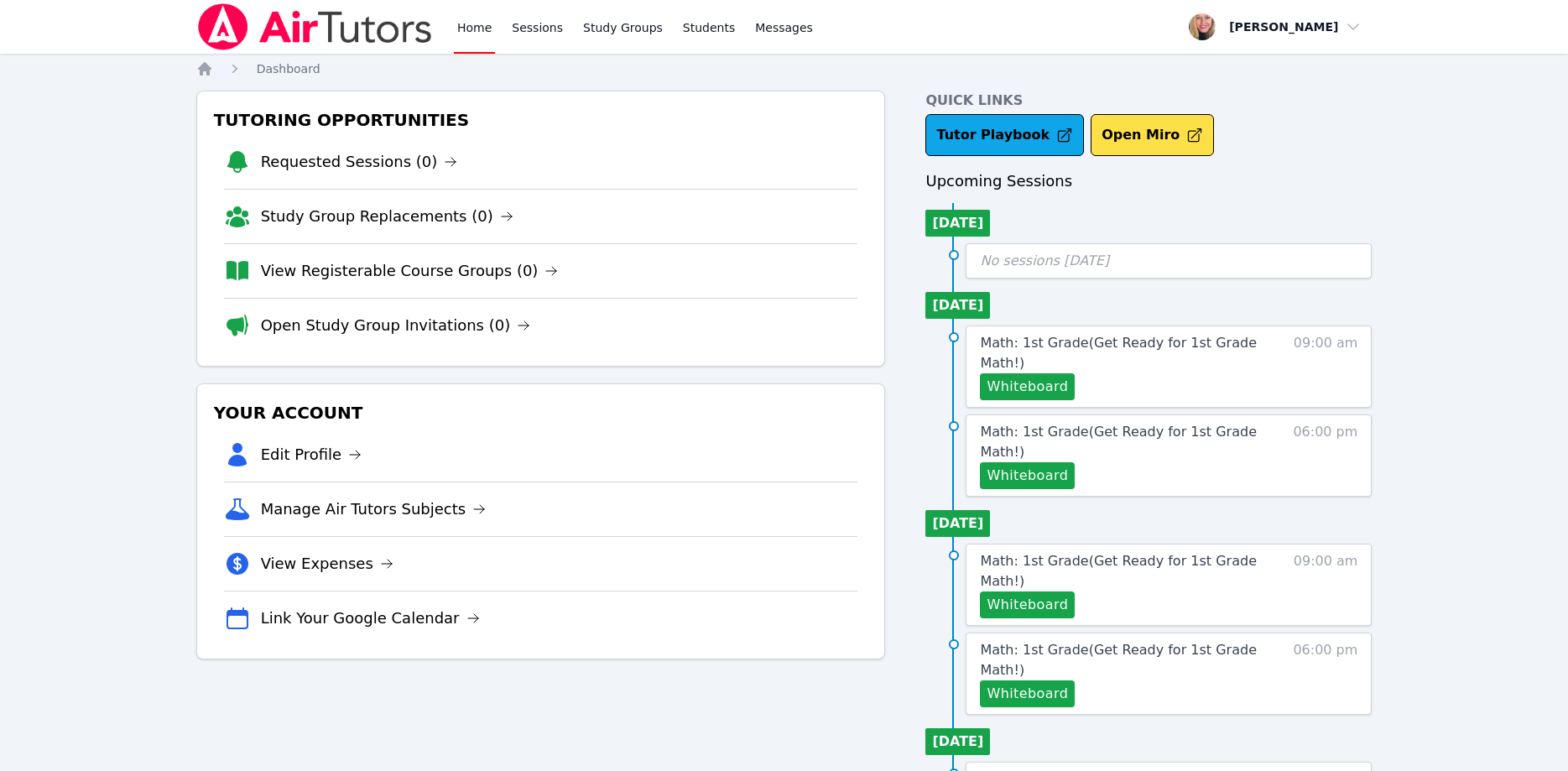
scroll to position [78, 0]
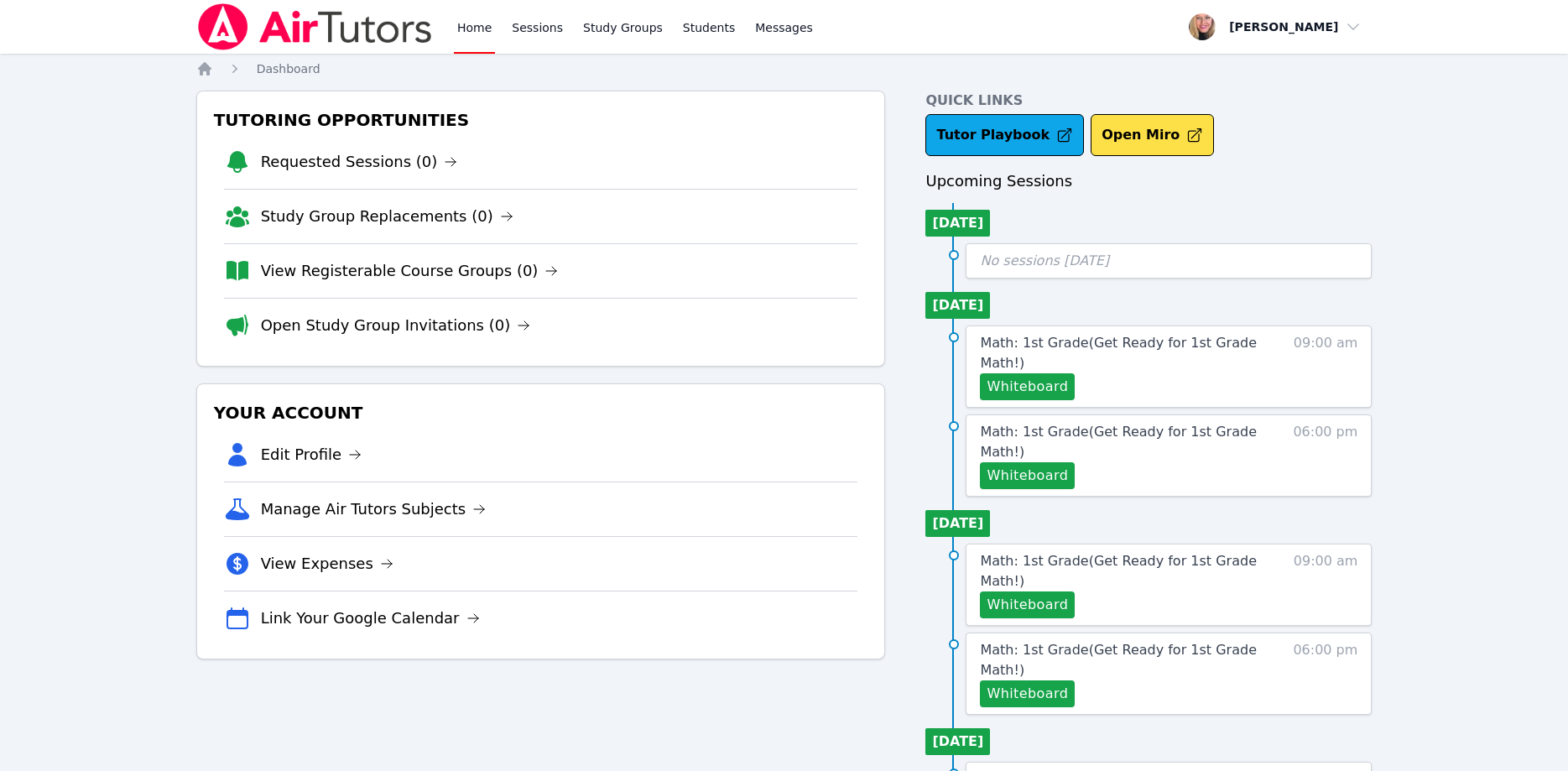
scroll to position [78, 0]
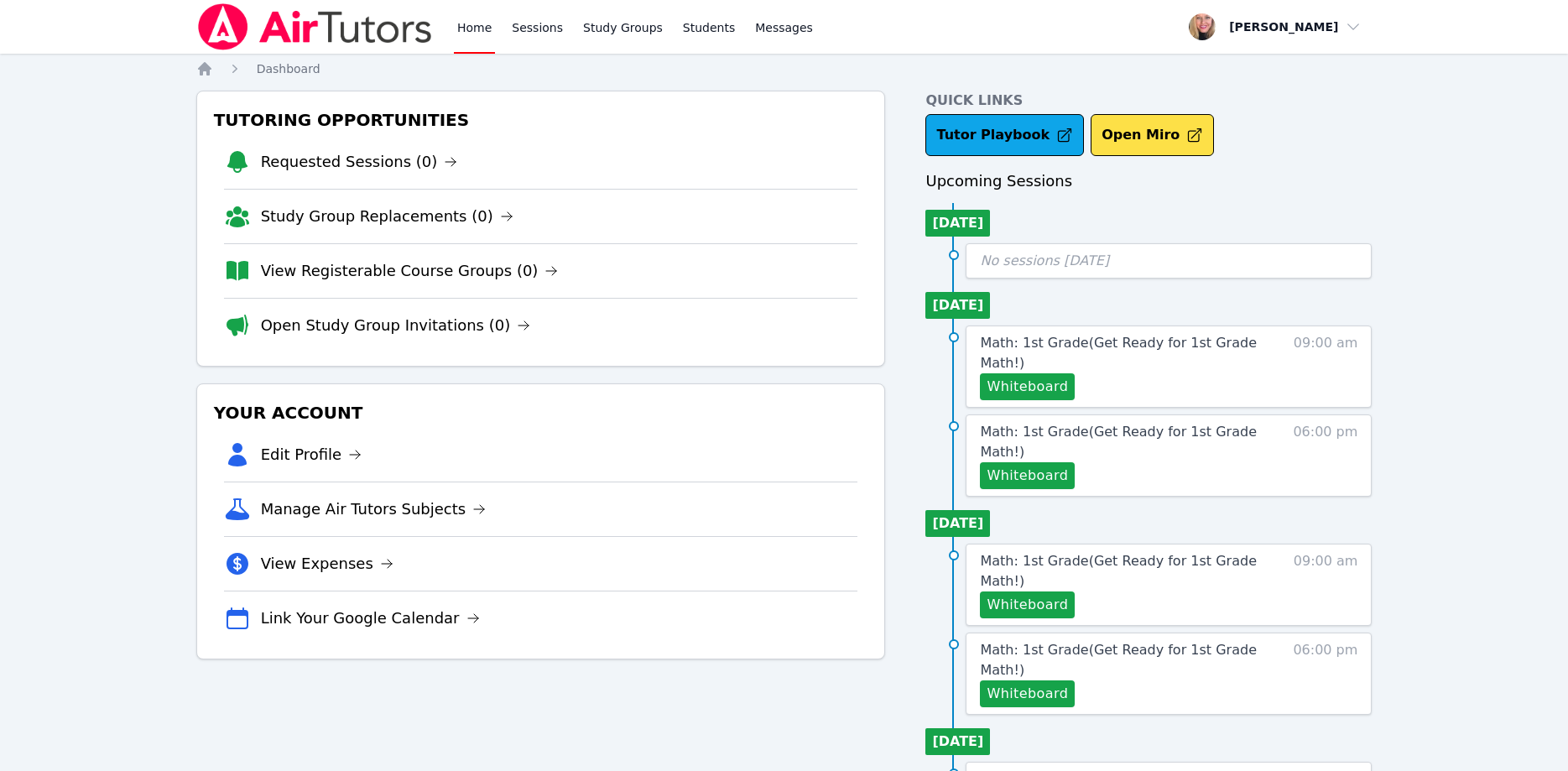
scroll to position [78, 0]
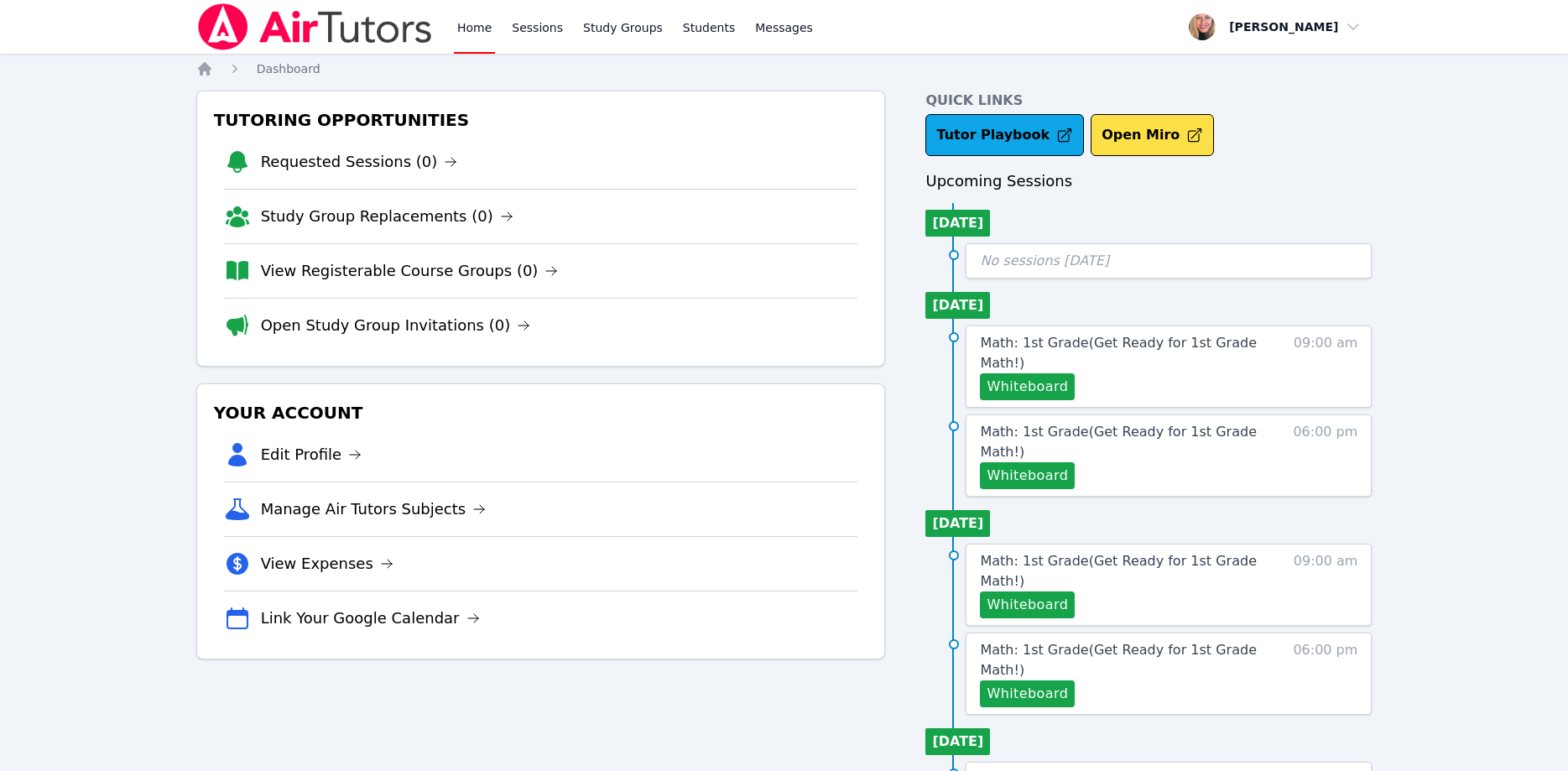
scroll to position [78, 0]
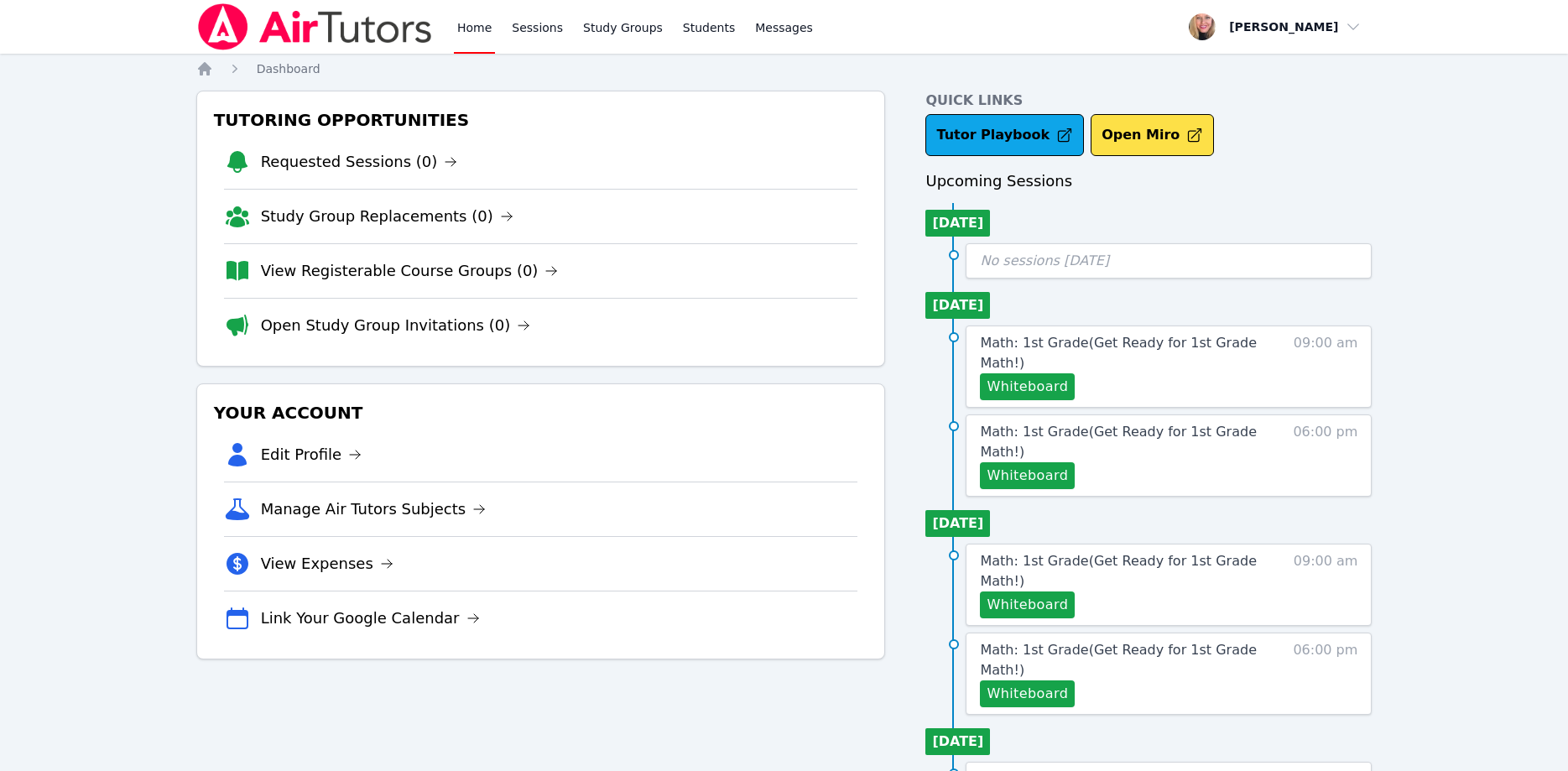
scroll to position [78, 0]
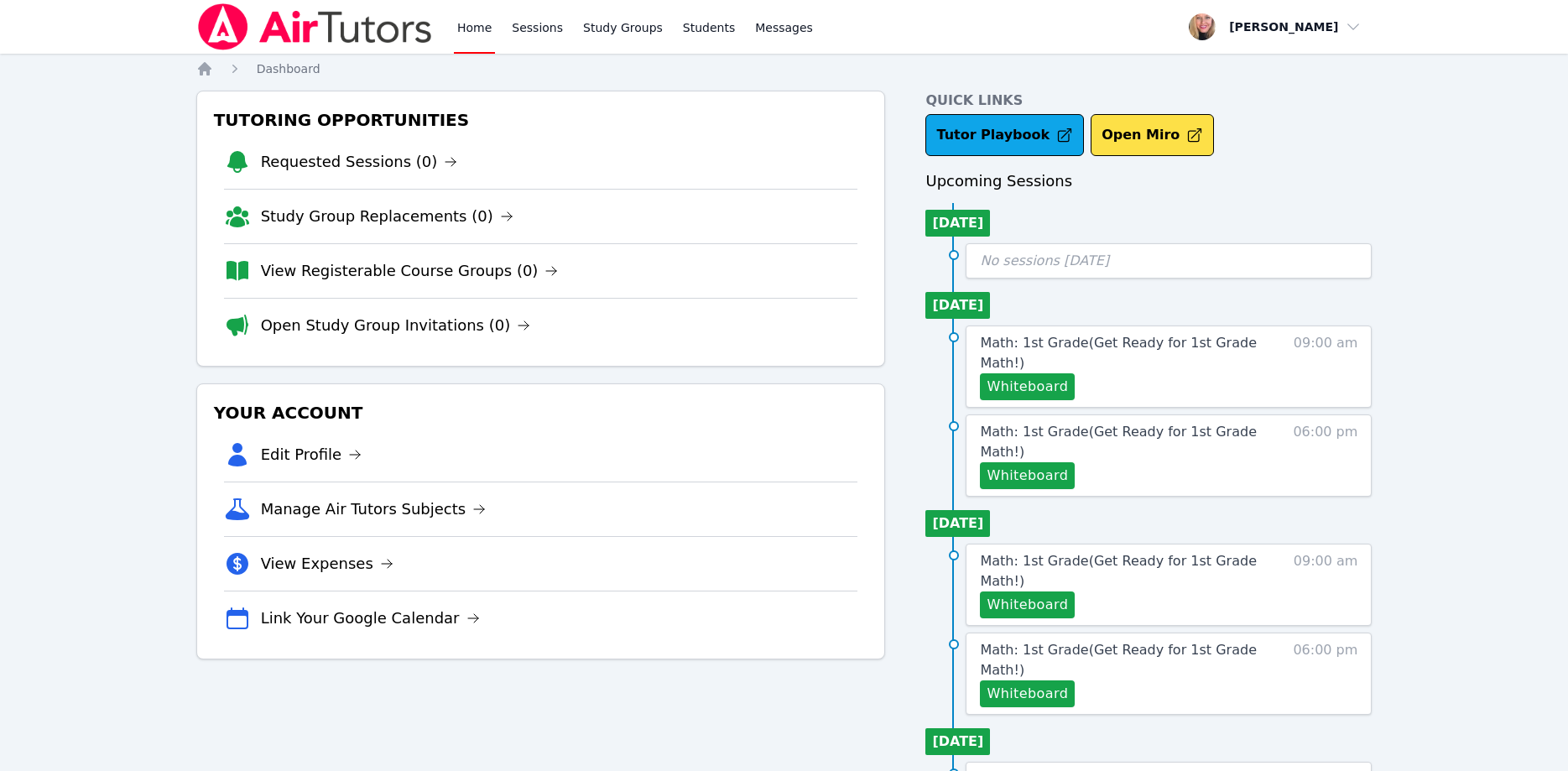
scroll to position [78, 0]
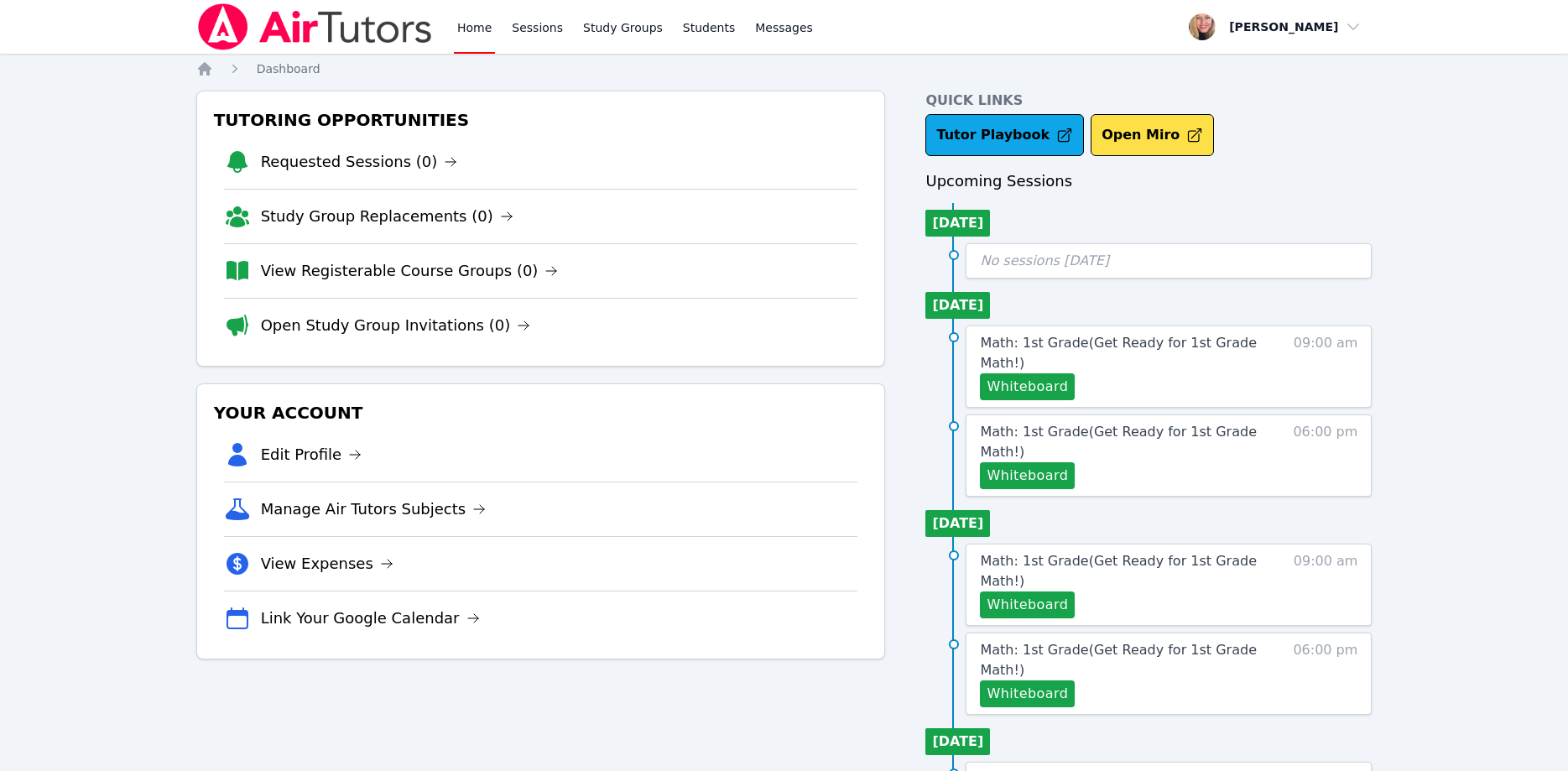
scroll to position [78, 0]
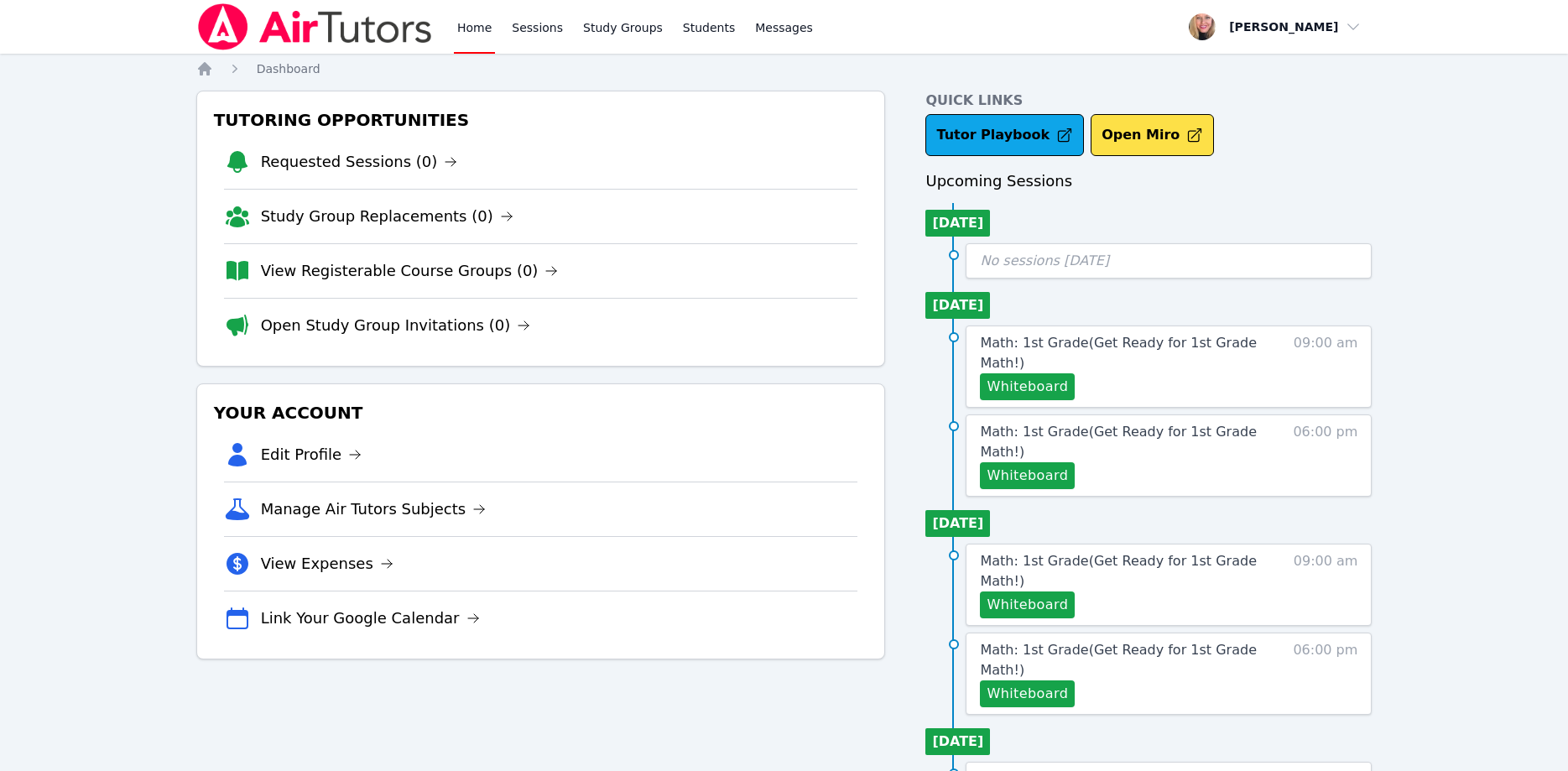
scroll to position [78, 0]
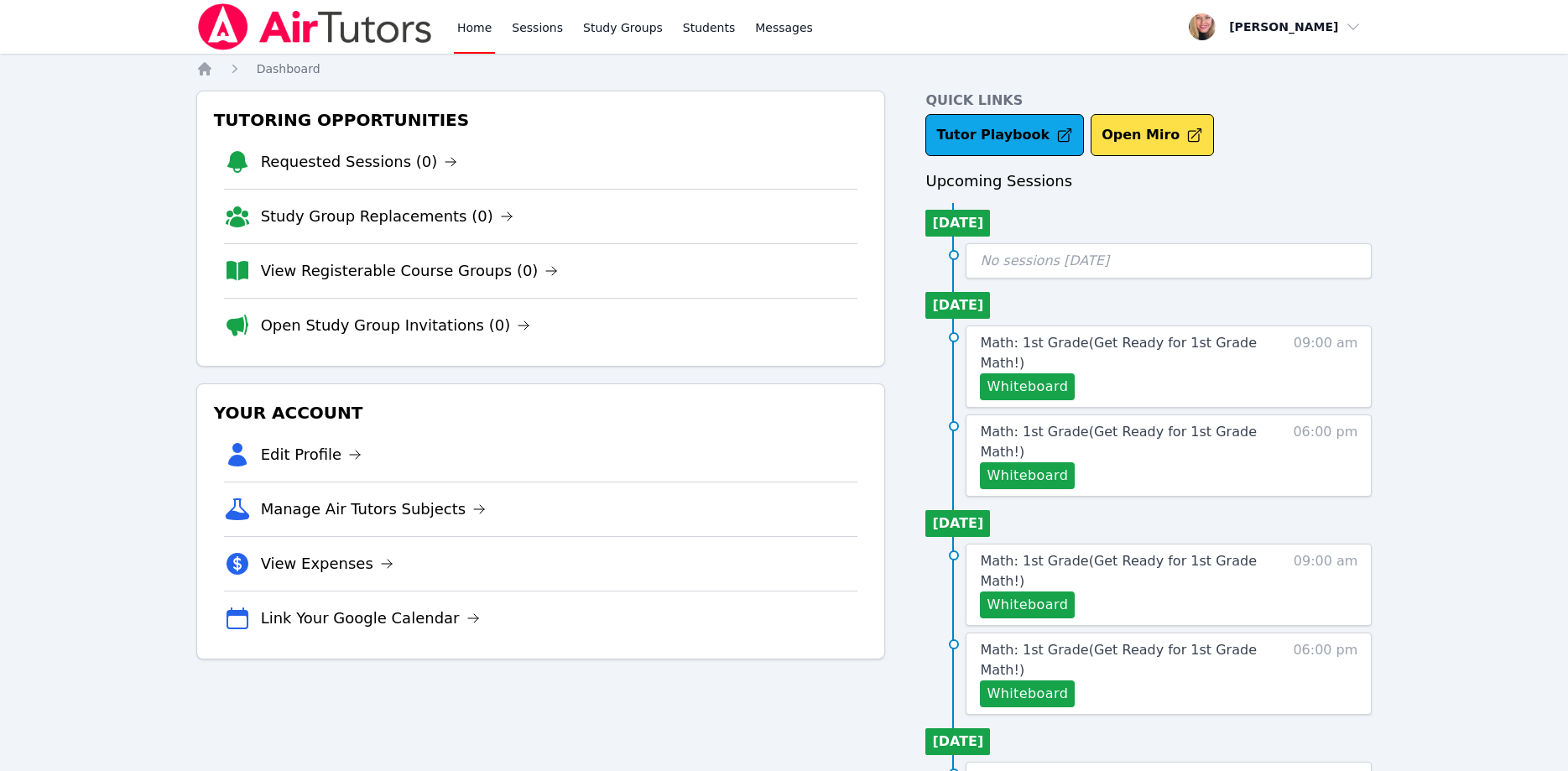
scroll to position [78, 0]
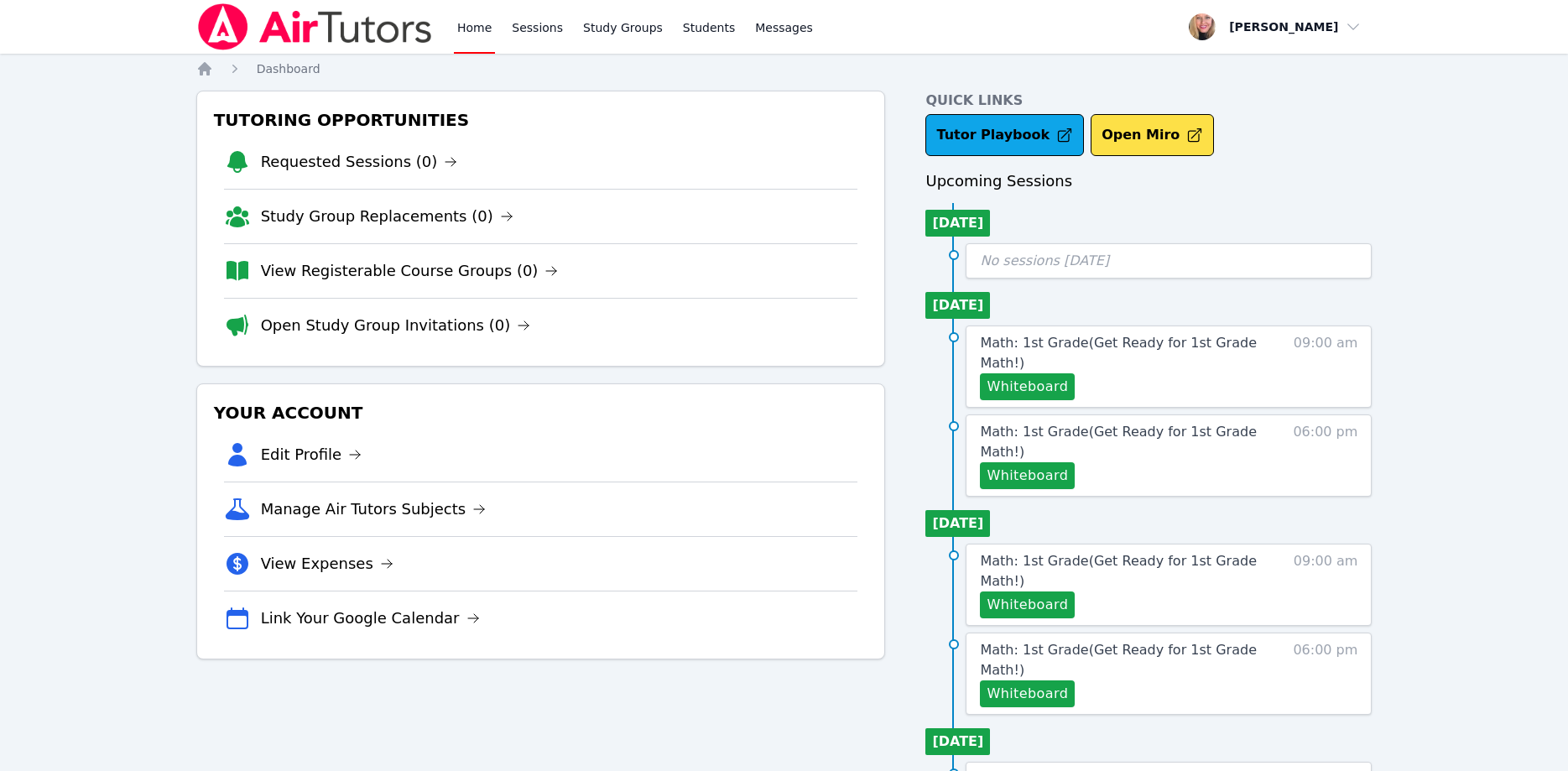
scroll to position [78, 0]
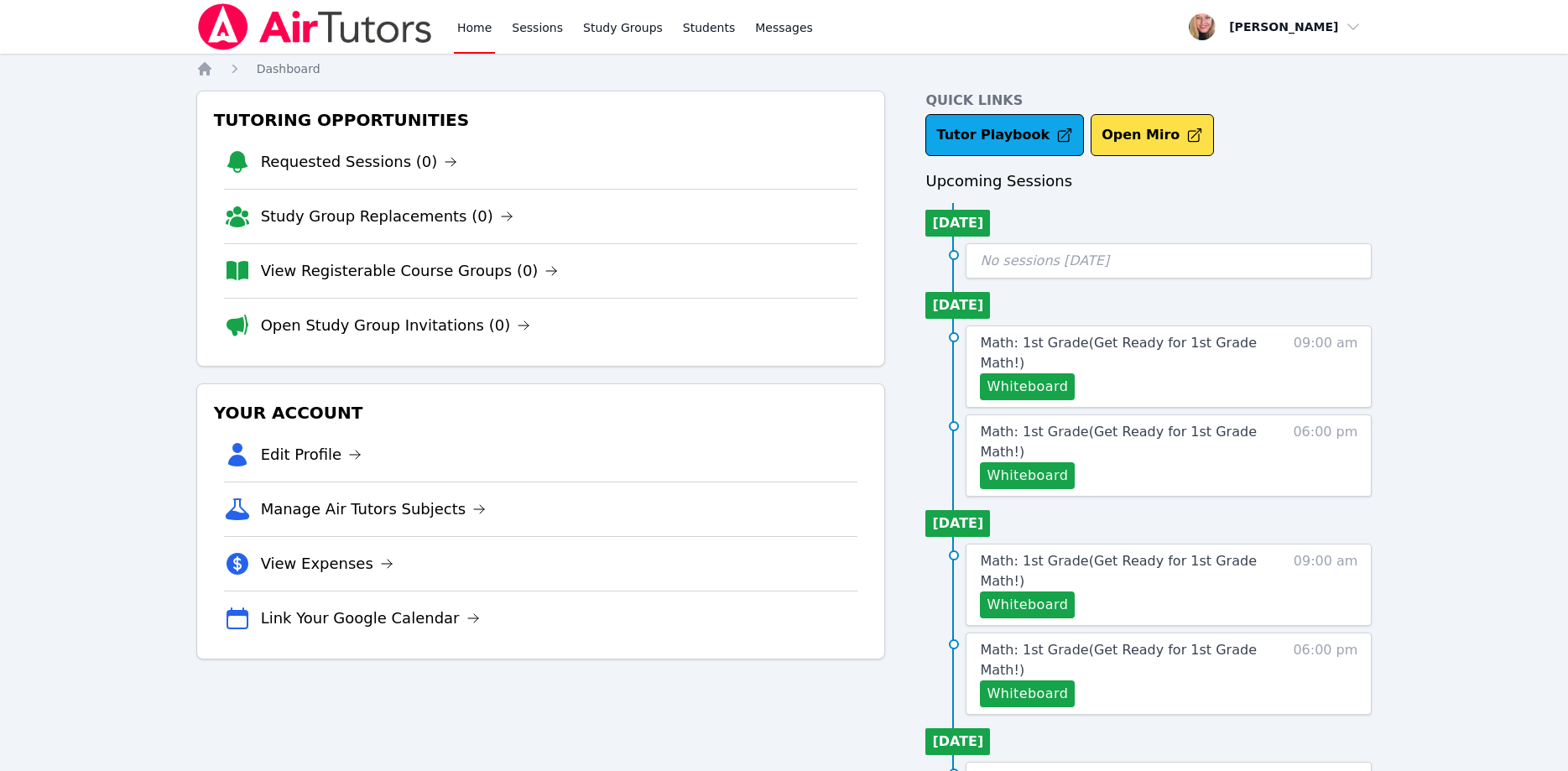
scroll to position [78, 0]
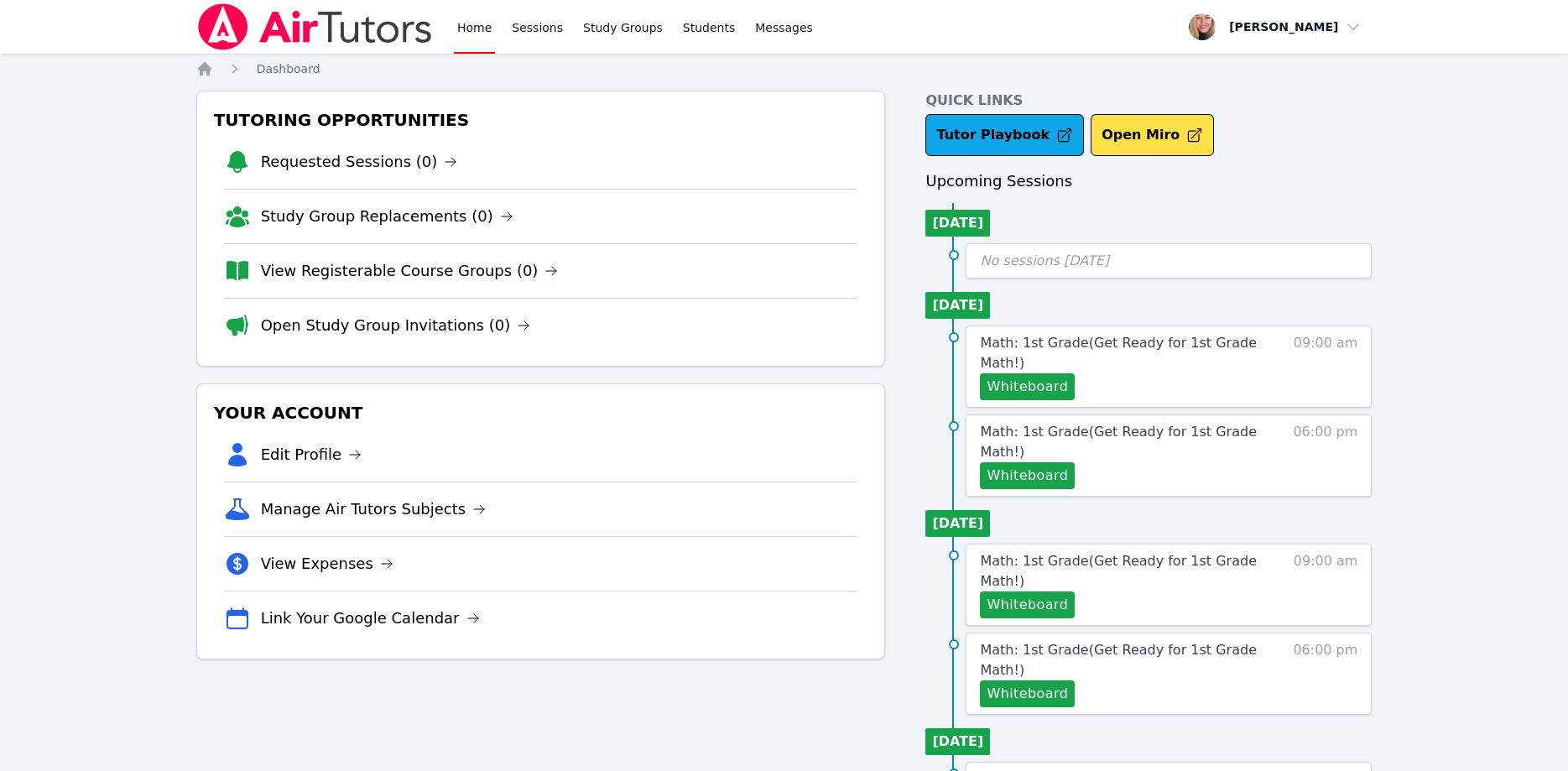
scroll to position [78, 0]
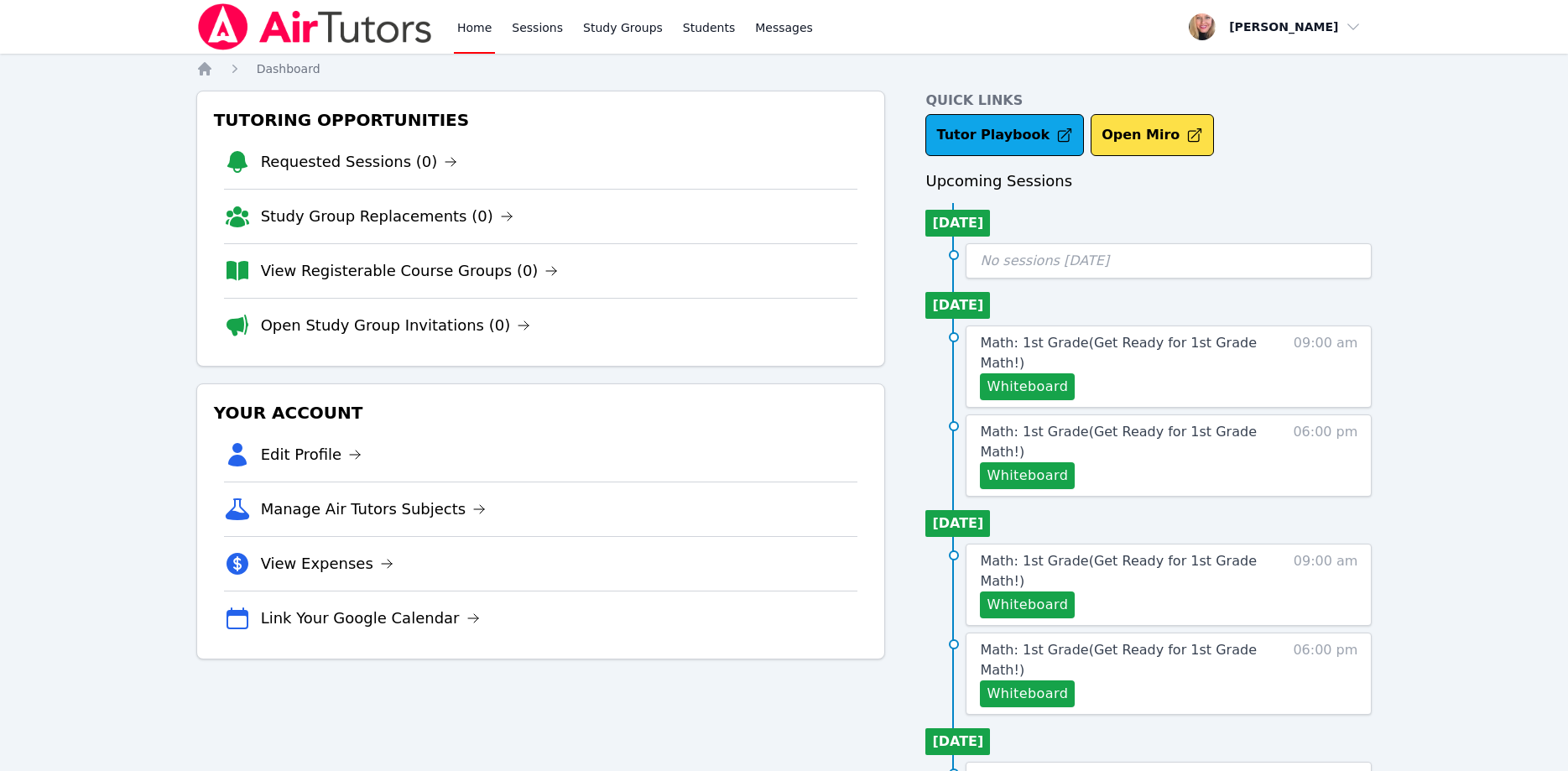
scroll to position [78, 0]
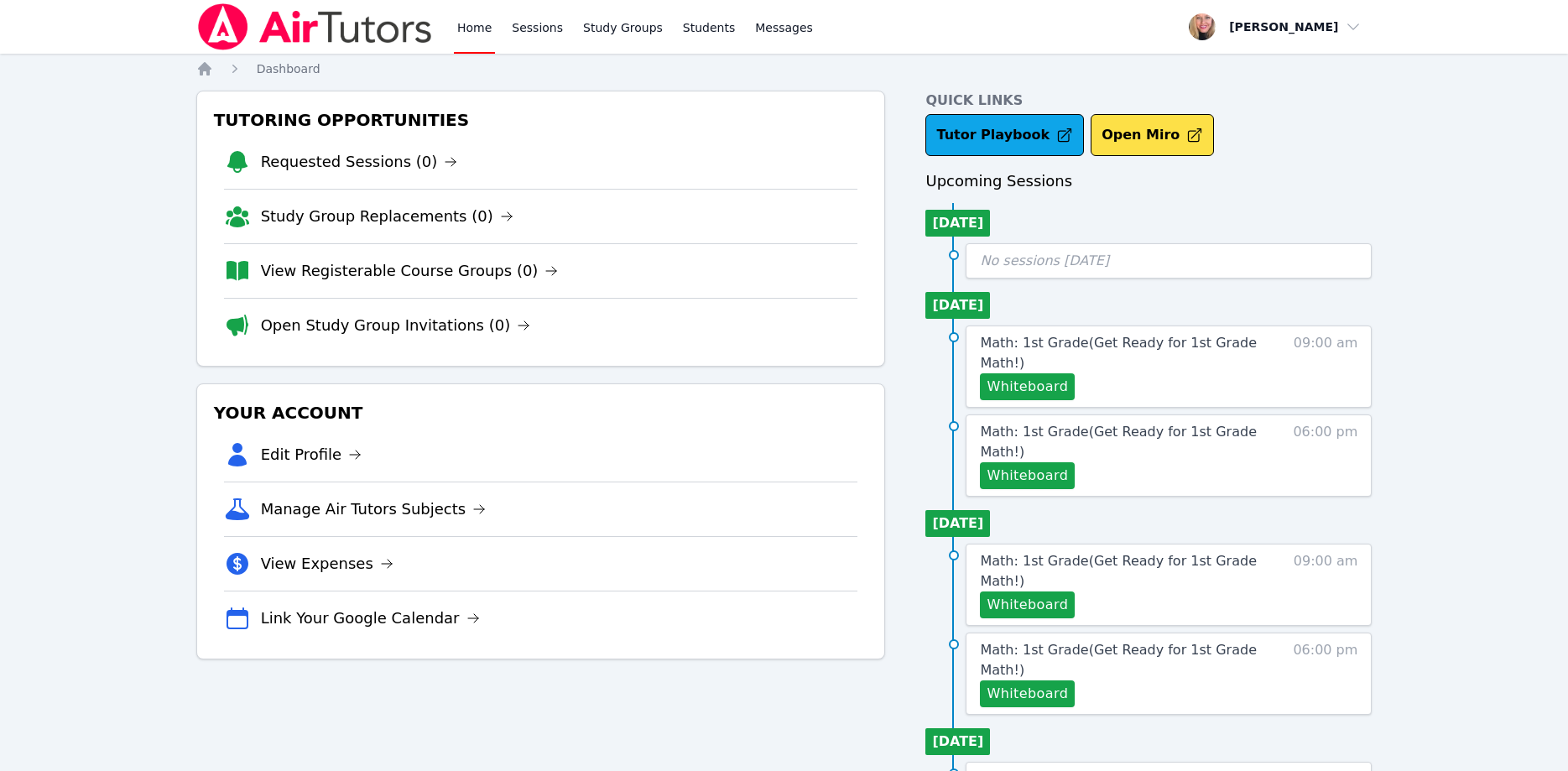
scroll to position [78, 0]
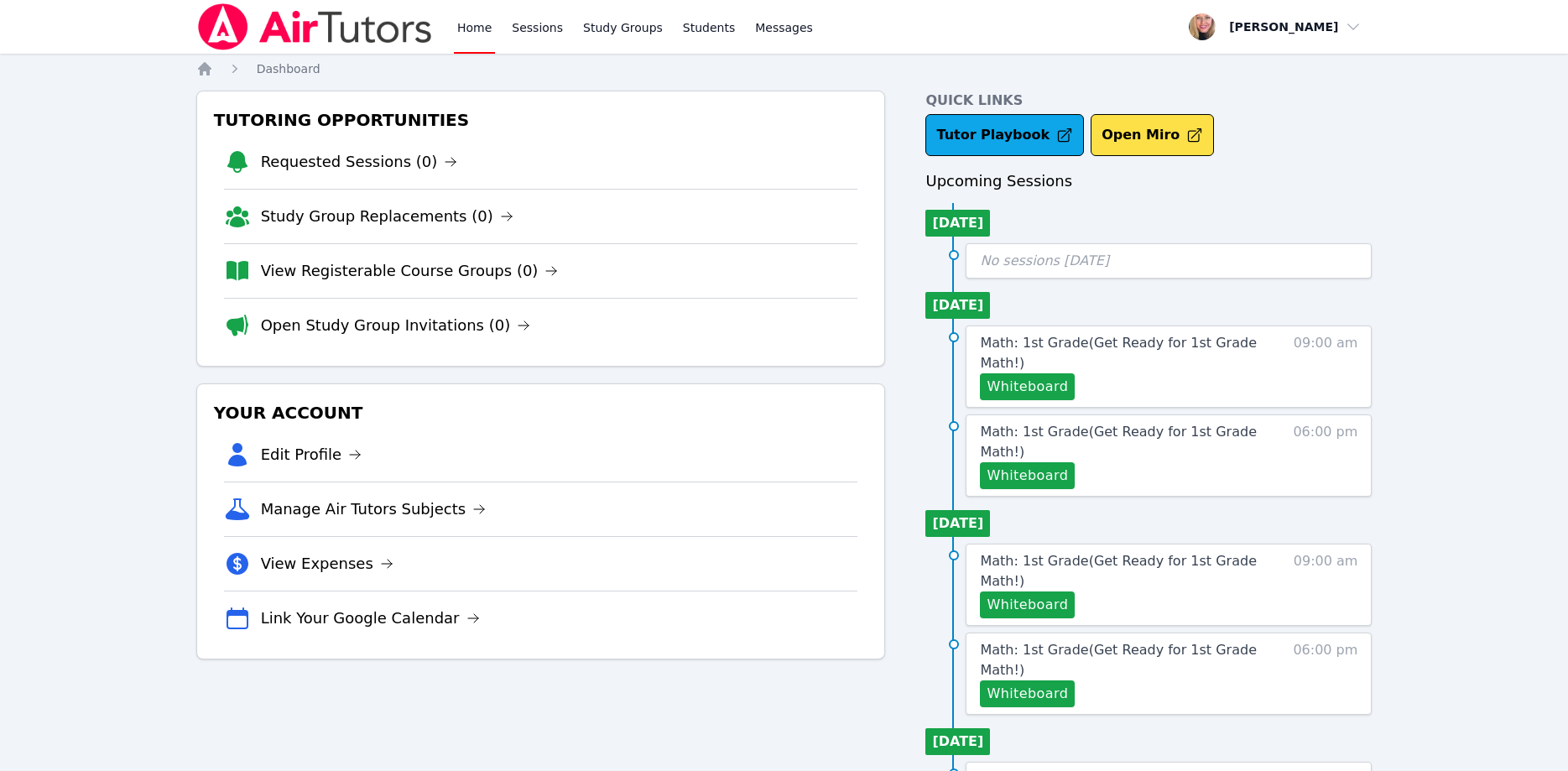
scroll to position [78, 0]
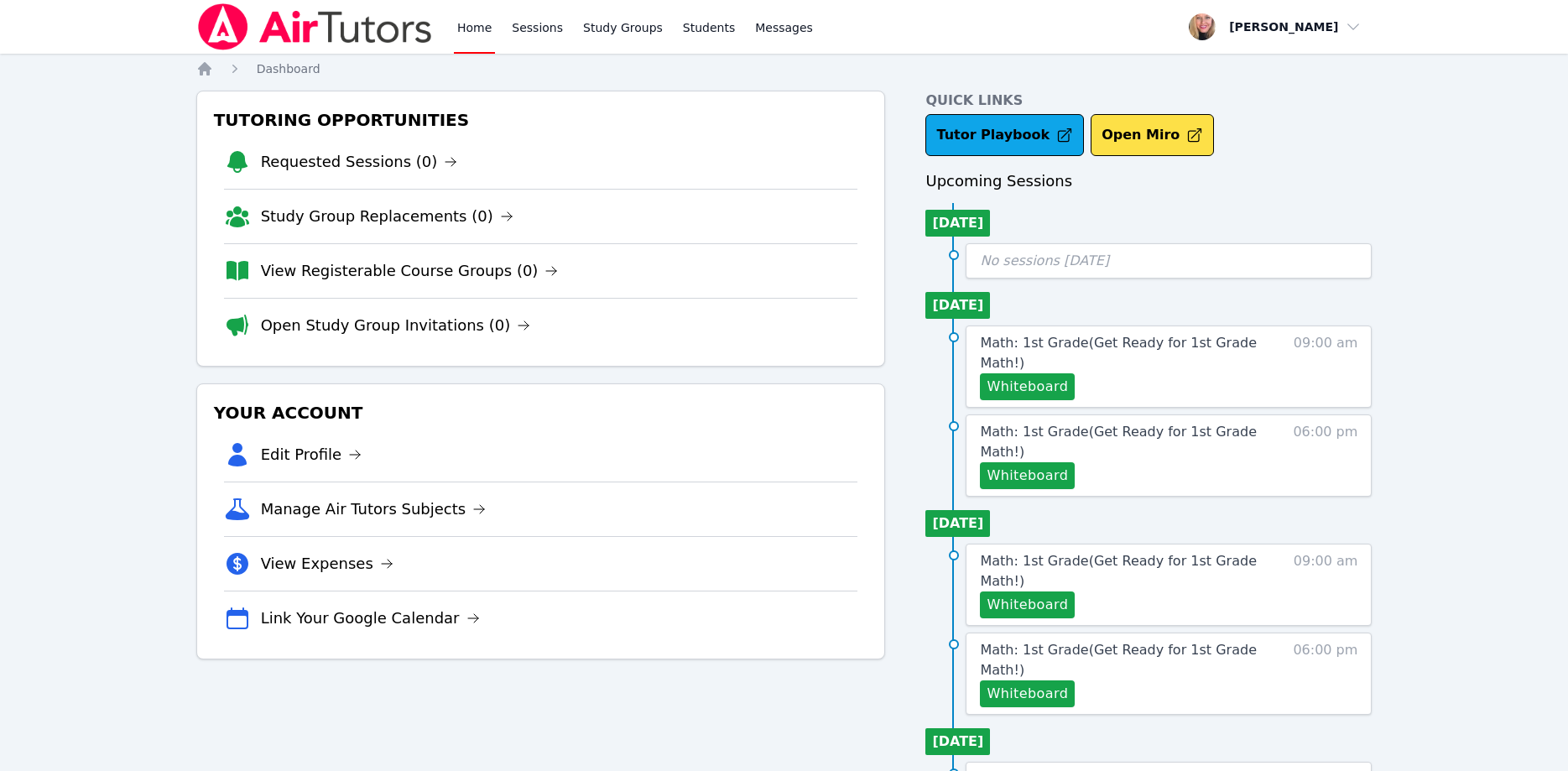
scroll to position [78, 0]
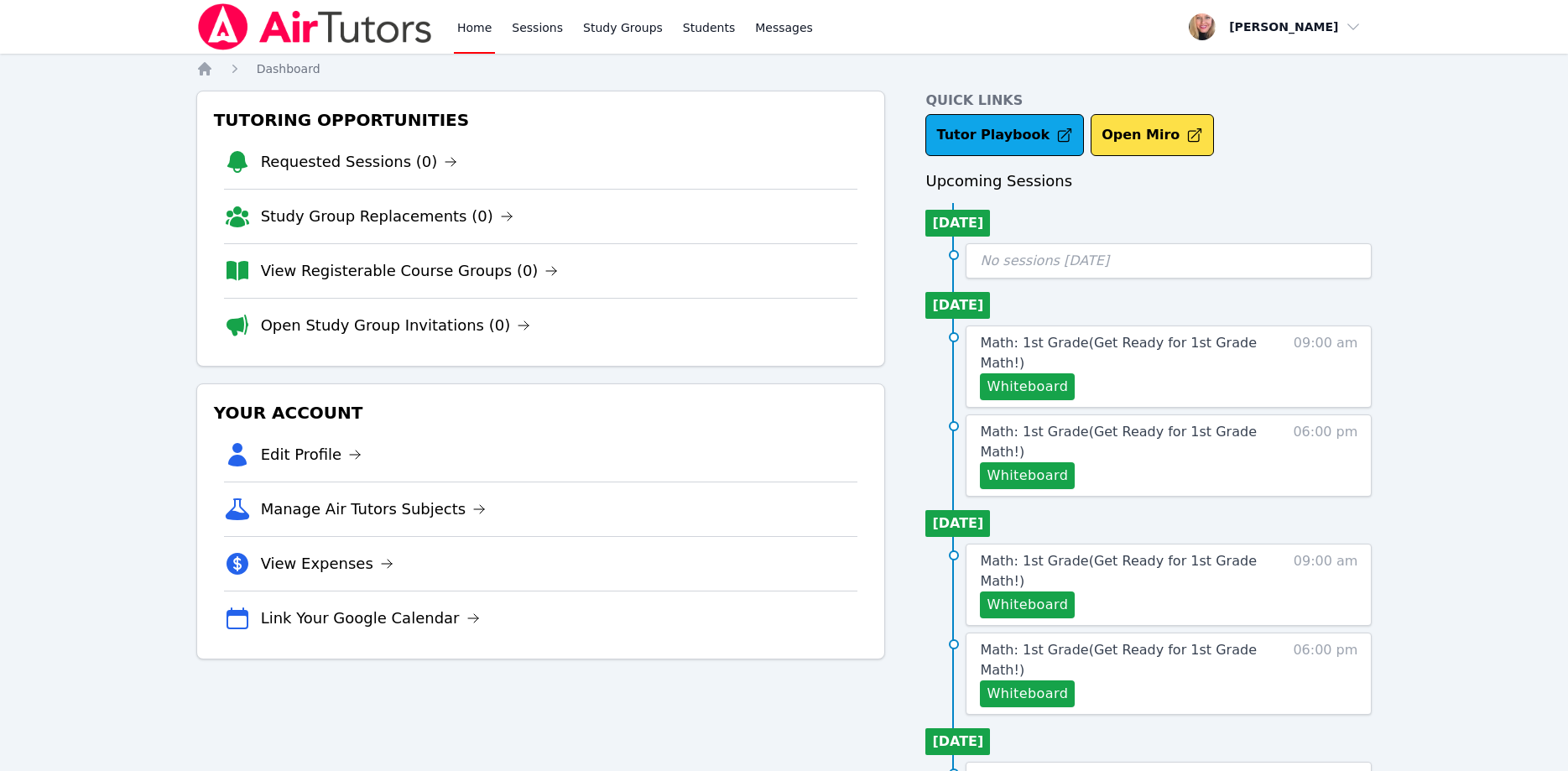
scroll to position [78, 0]
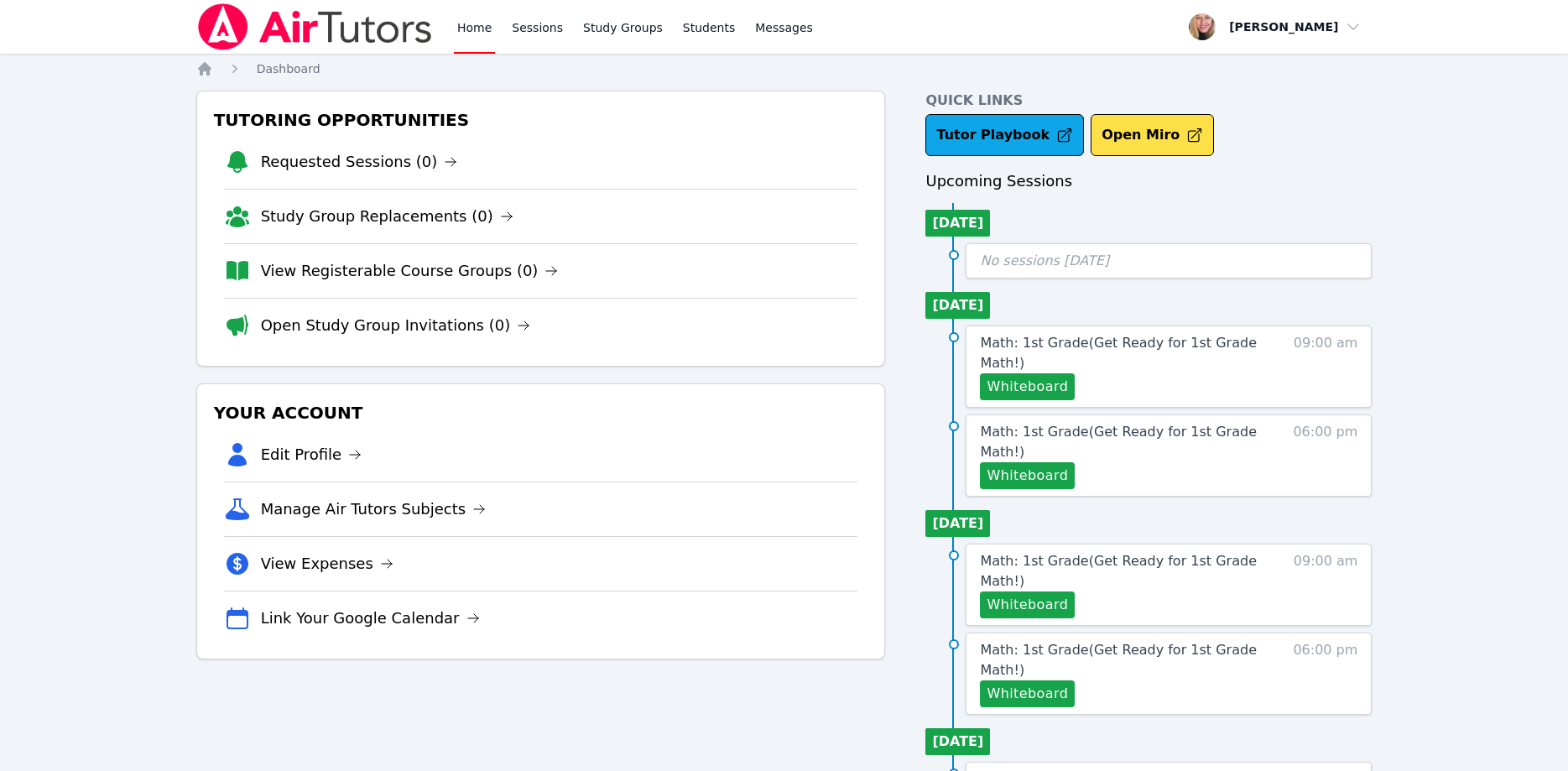
scroll to position [78, 0]
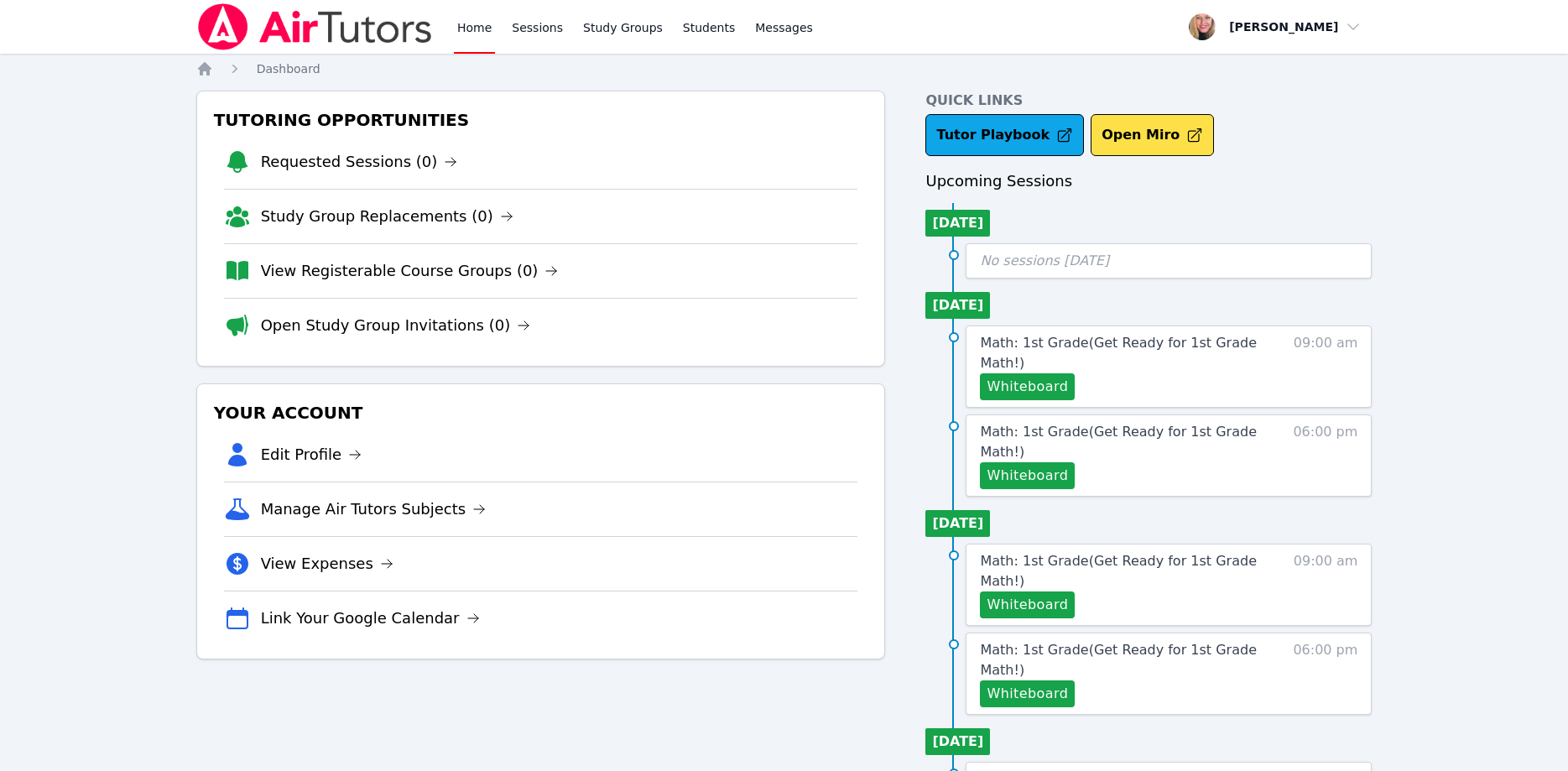
scroll to position [78, 0]
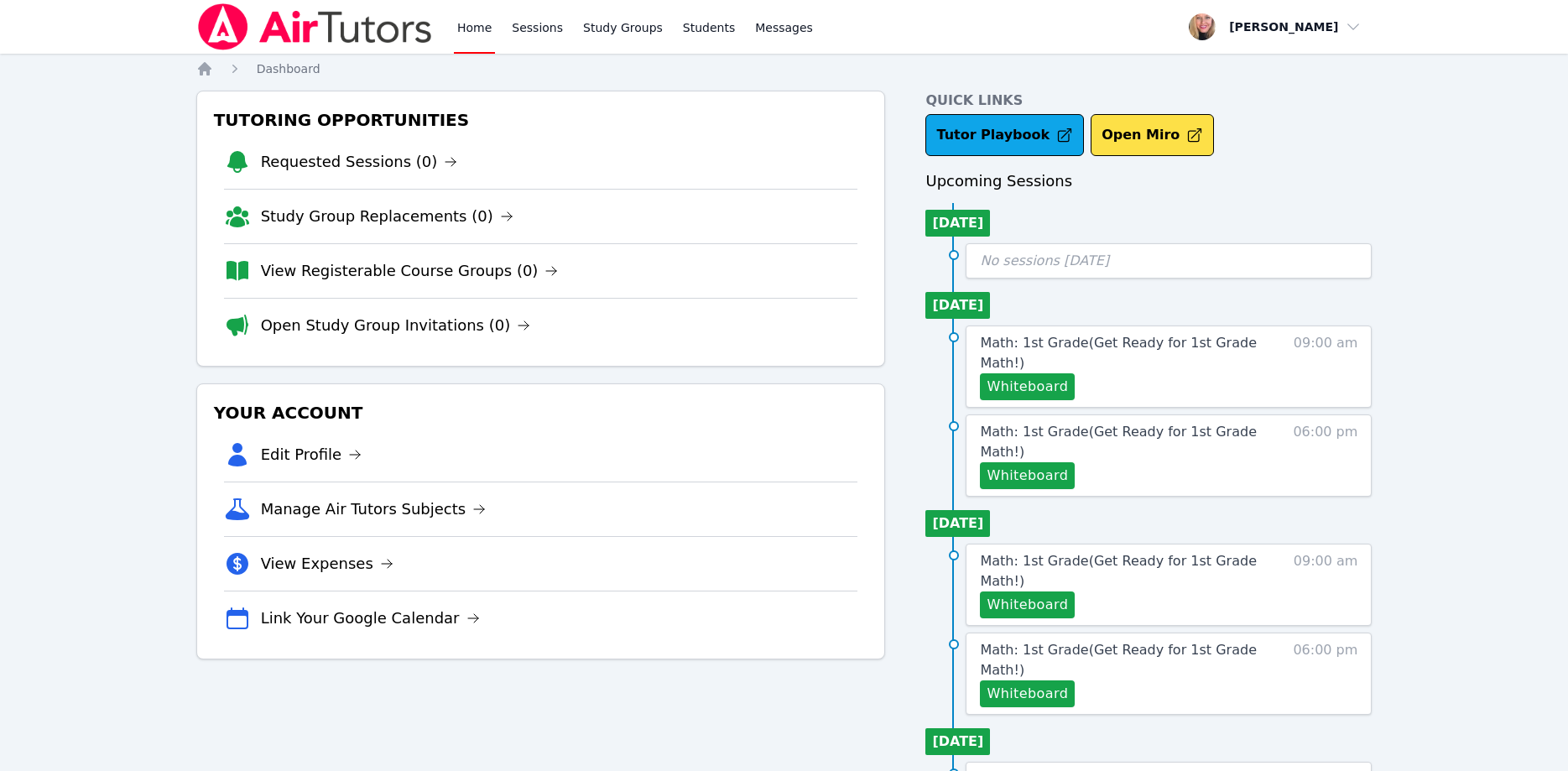
scroll to position [78, 0]
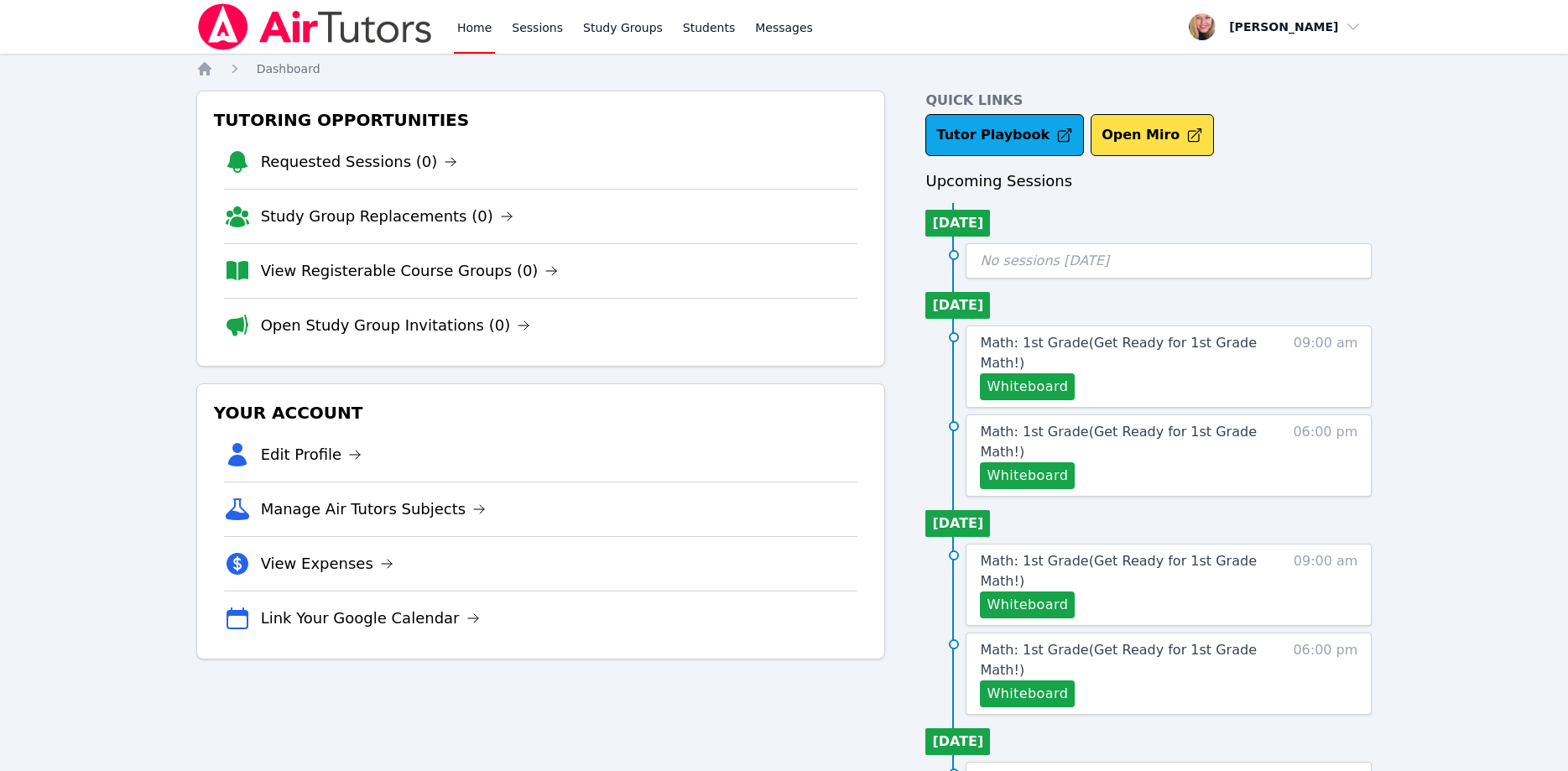
scroll to position [78, 0]
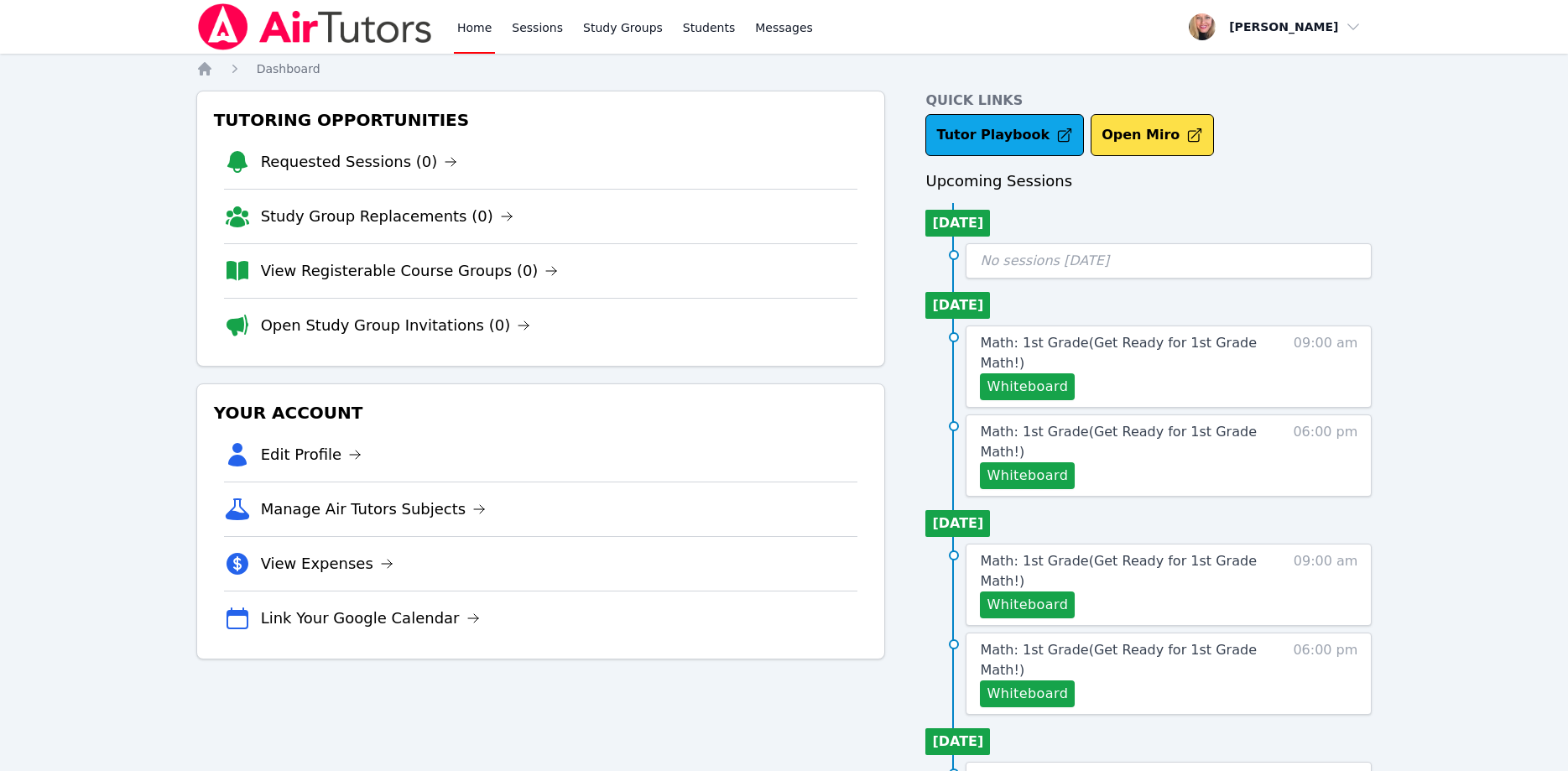
scroll to position [78, 0]
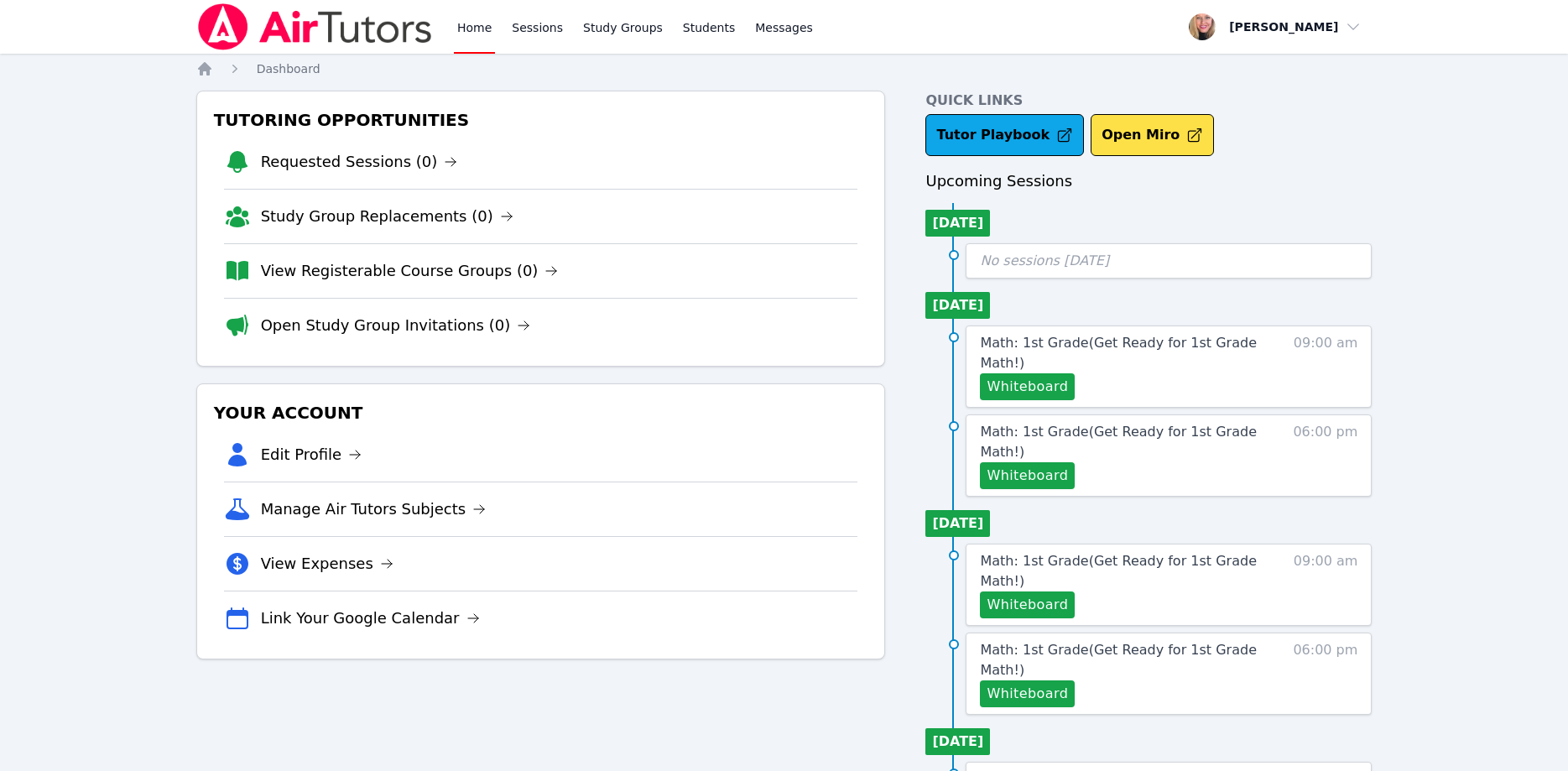
scroll to position [78, 0]
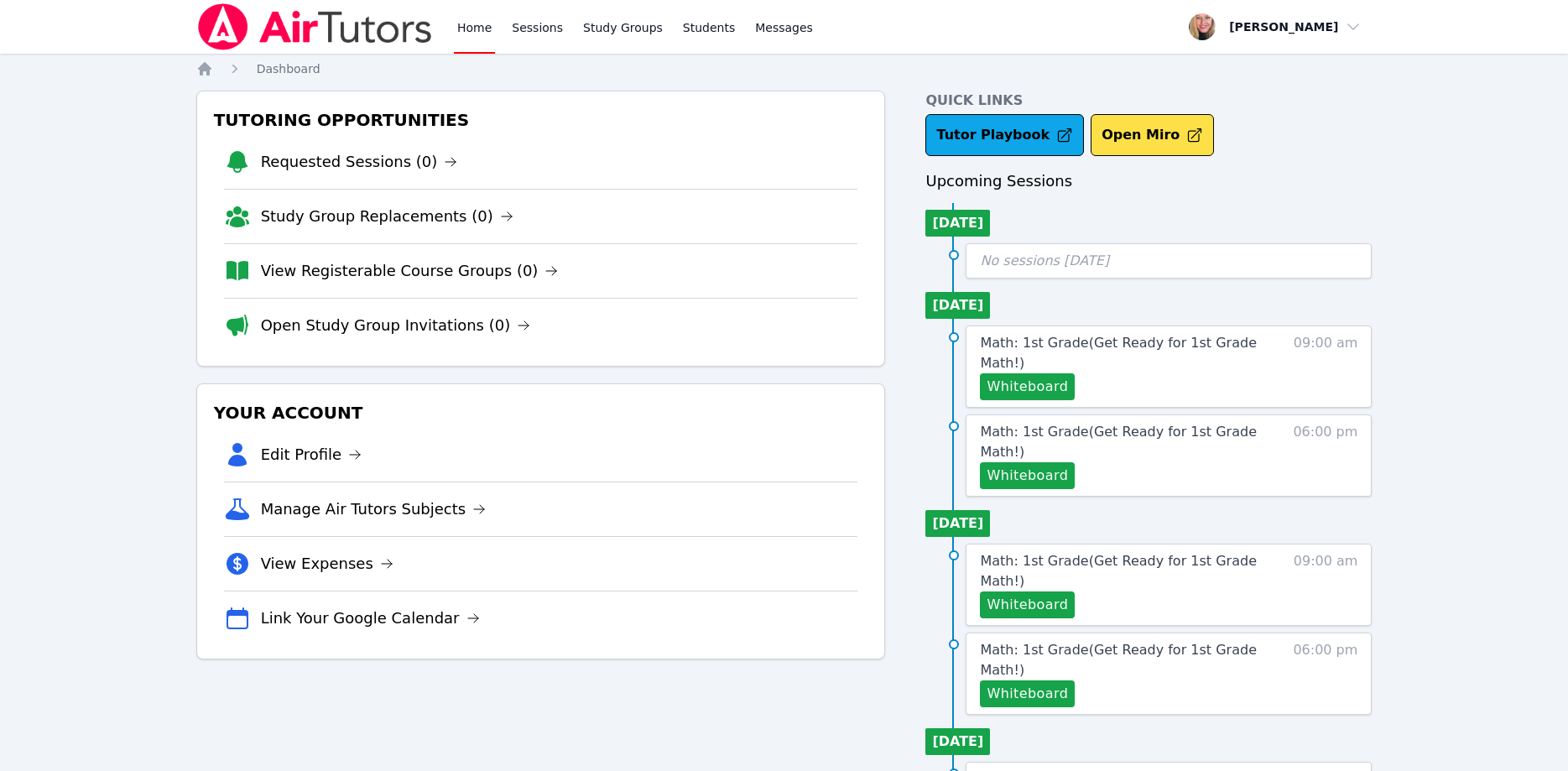
scroll to position [78, 0]
